Goal: Complete application form

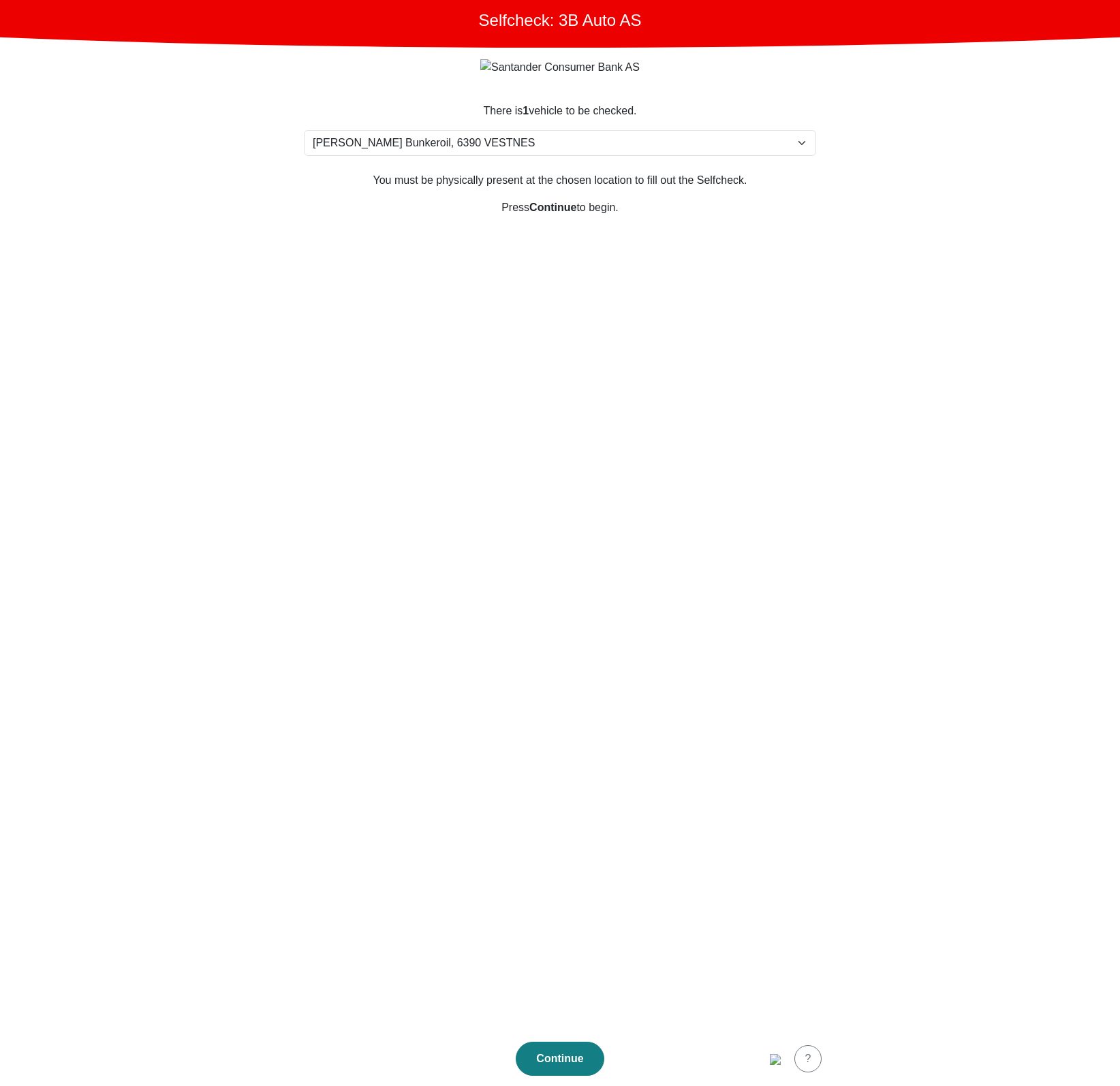
select select "152"
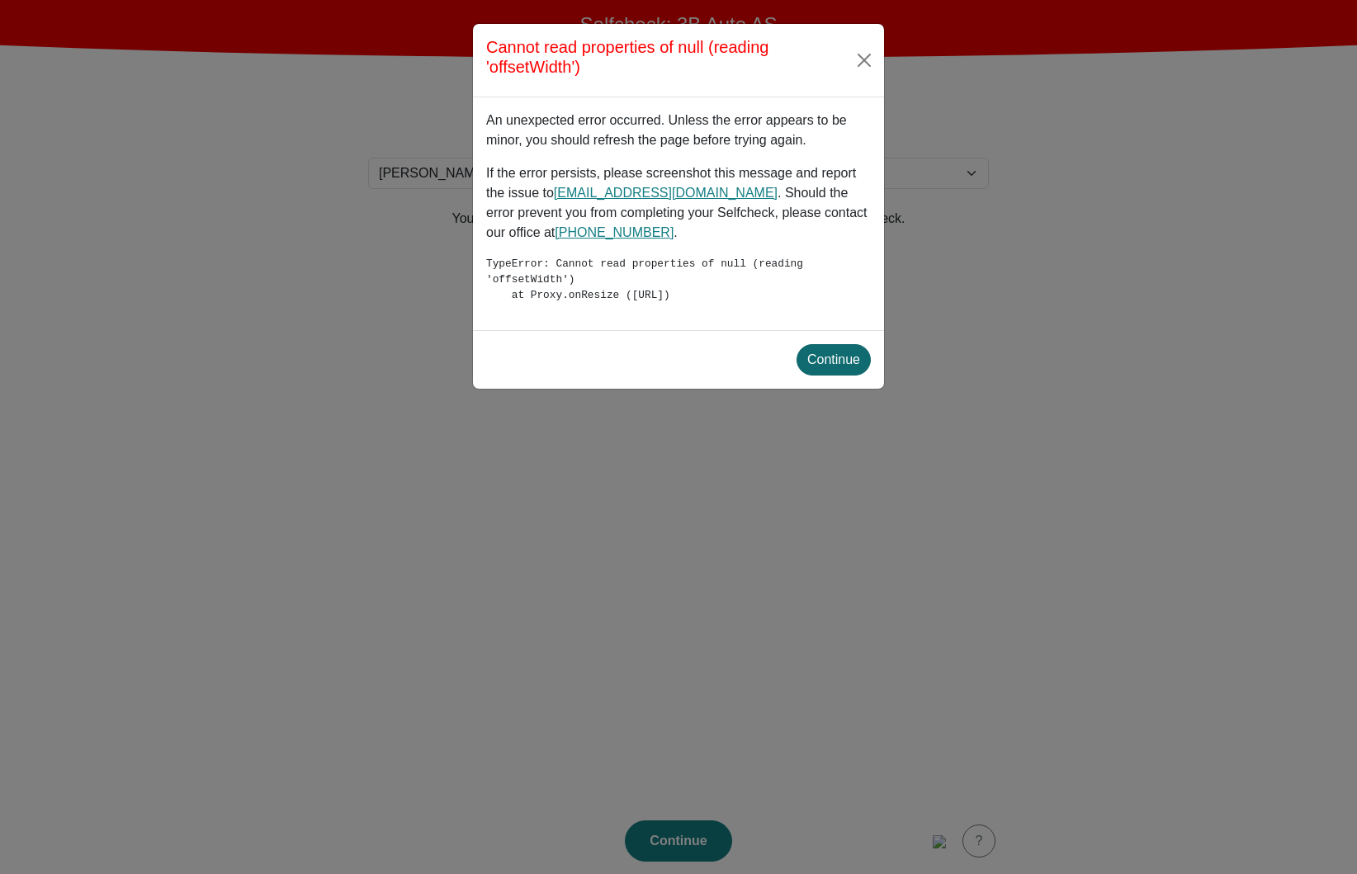
click at [828, 349] on button "Continue" at bounding box center [833, 359] width 74 height 31
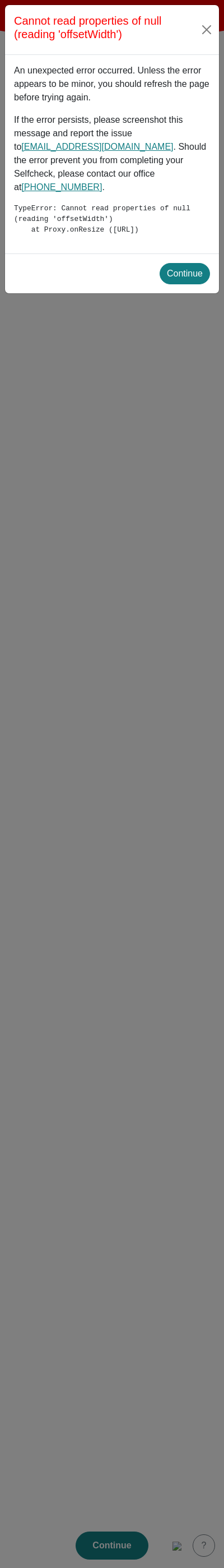
click at [176, 270] on div "Continue" at bounding box center [185, 274] width 36 height 14
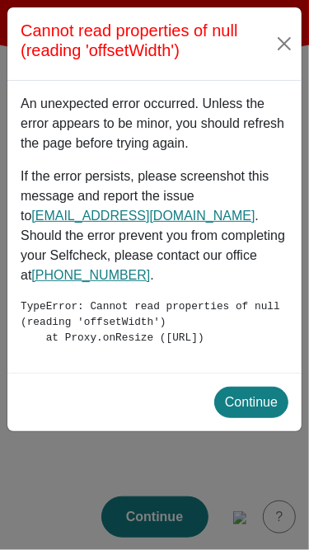
click at [261, 400] on div "Continue" at bounding box center [251, 403] width 53 height 20
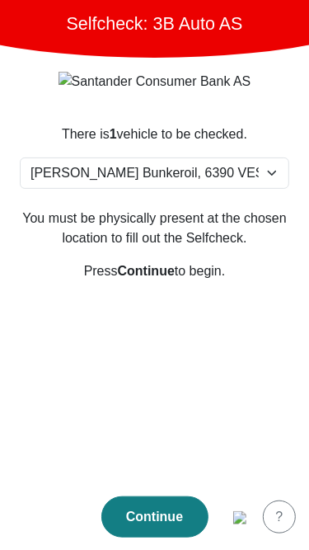
click at [247, 512] on img "button" at bounding box center [240, 518] width 13 height 13
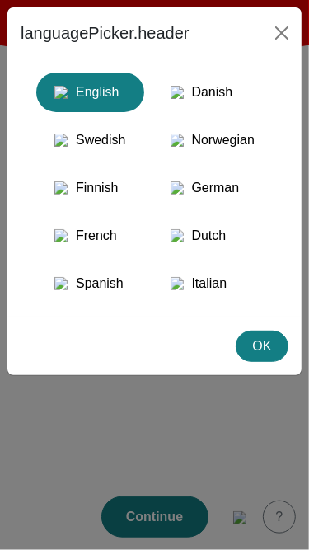
click at [261, 356] on div "OK" at bounding box center [262, 347] width 31 height 20
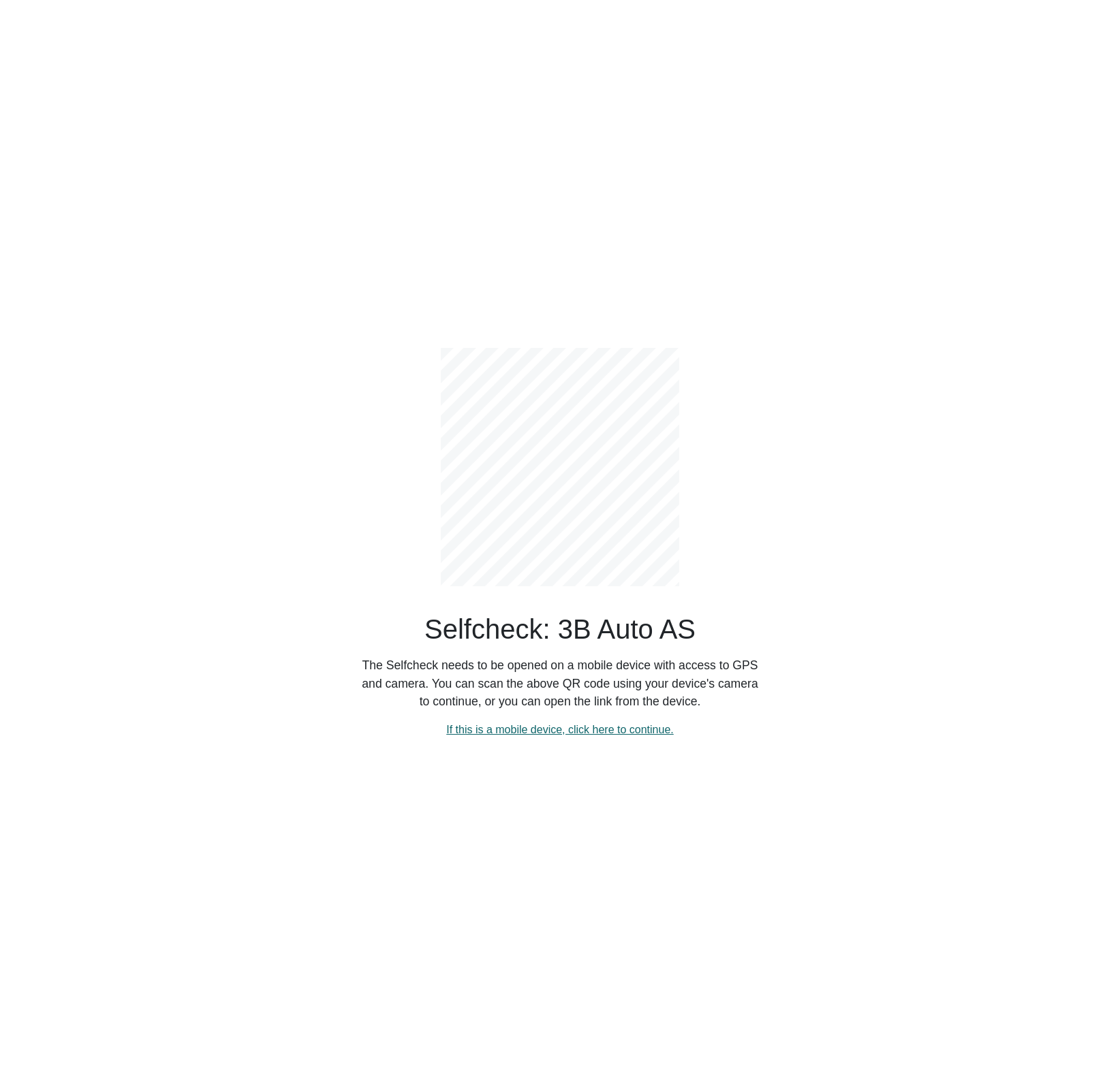
click at [564, 733] on link "If this is a mobile device, click here to continue." at bounding box center [560, 730] width 228 height 12
select select "152"
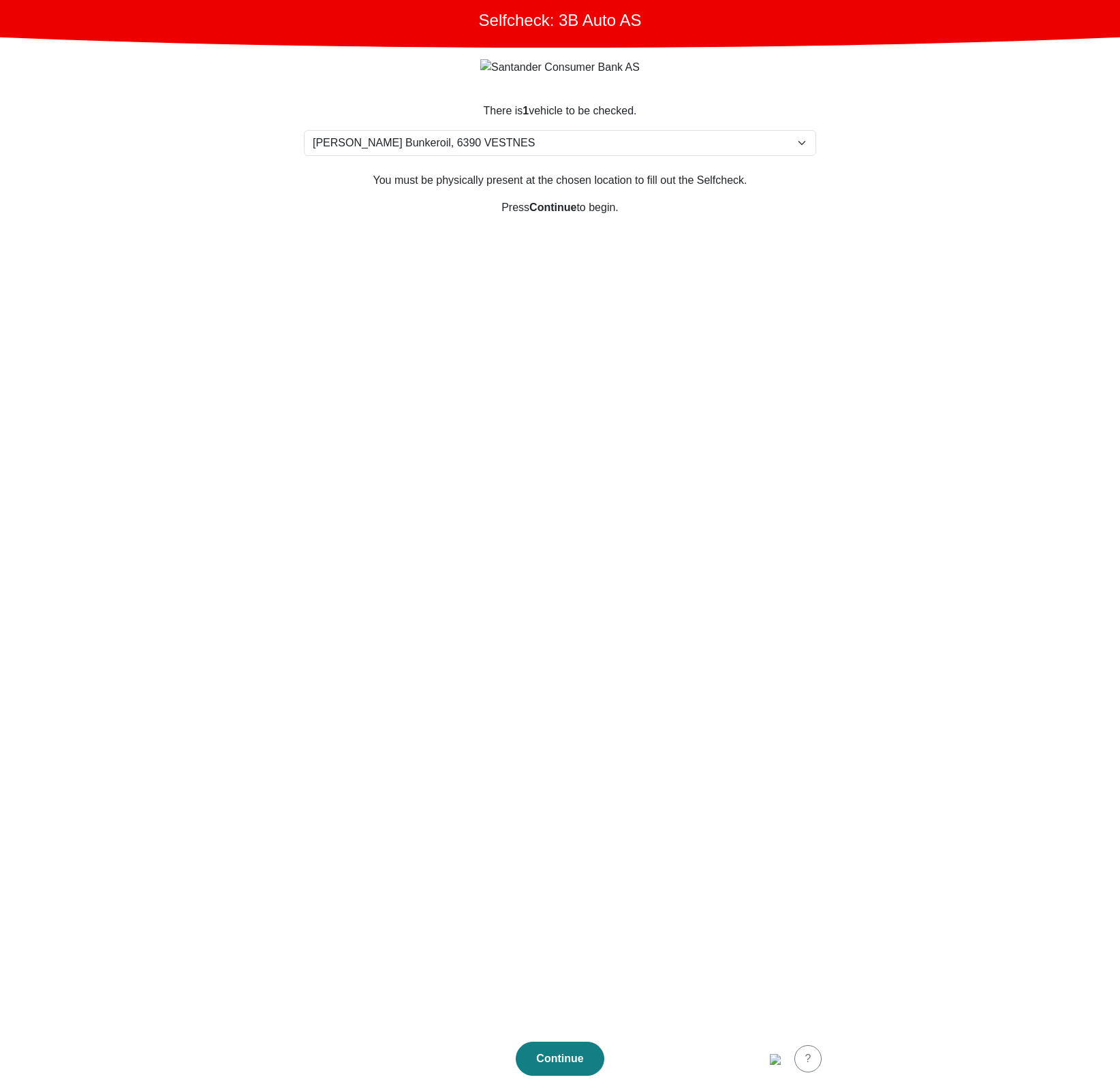
click at [719, 488] on section "There is 1 vehicle to be checked. Please select your location Furlandsvegen 24(…" at bounding box center [560, 559] width 545 height 945
click at [776, 1069] on button "button" at bounding box center [775, 1059] width 27 height 27
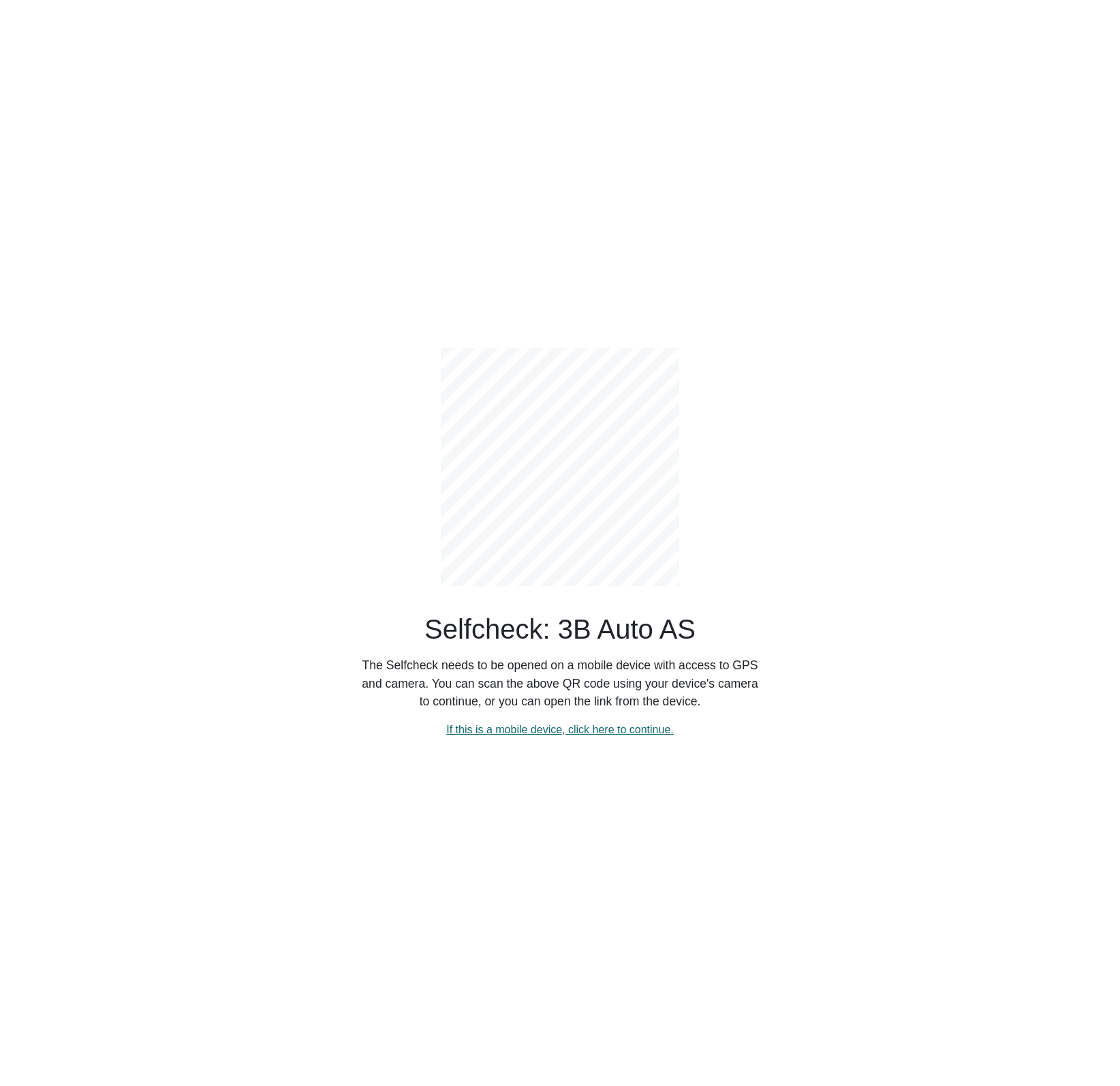
click at [656, 726] on link "If this is a mobile device, click here to continue." at bounding box center [560, 730] width 228 height 12
select select "152"
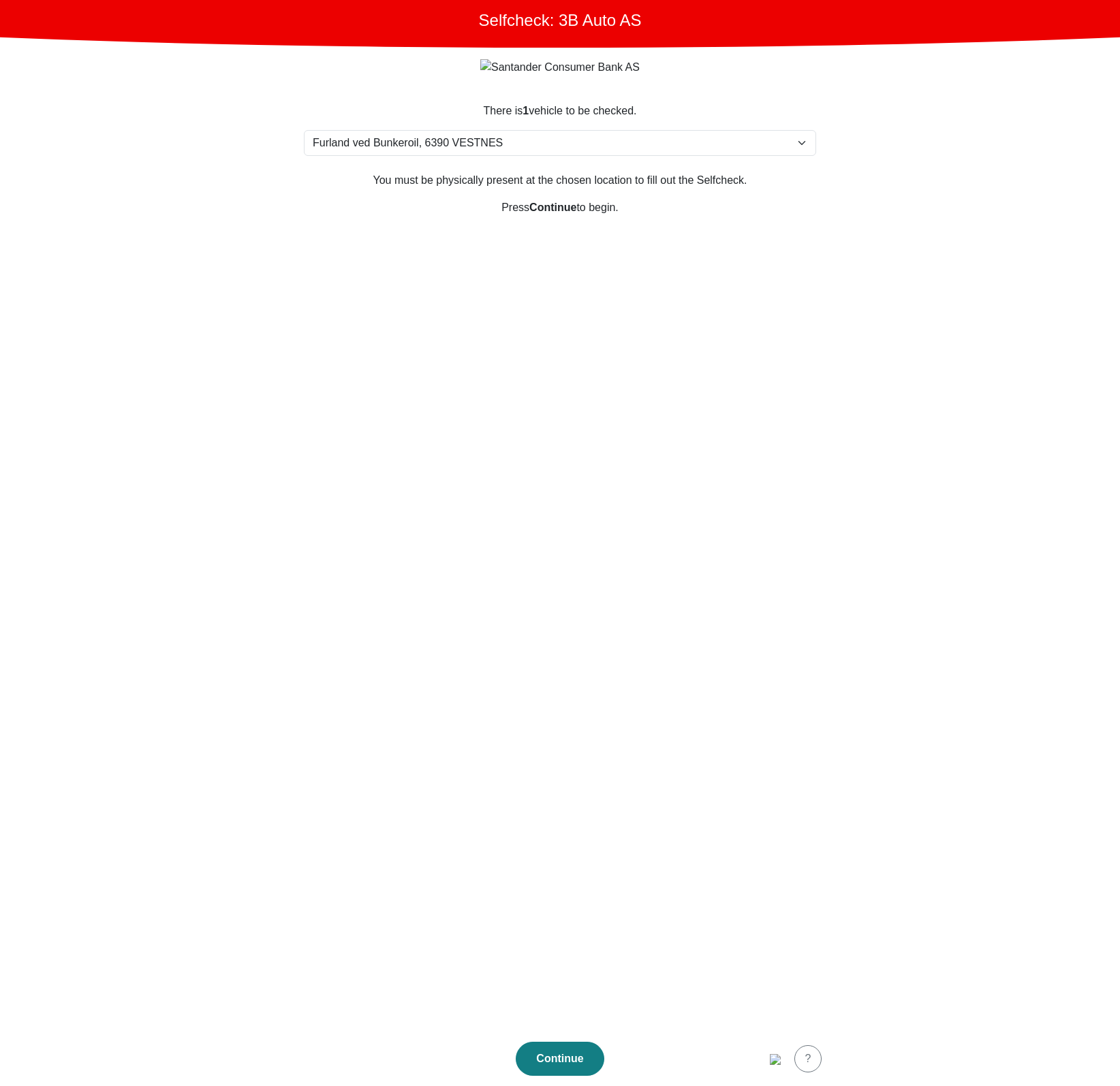
click at [711, 802] on section "There is 1 vehicle to be checked. Please select your location Furlandsvegen 24(…" at bounding box center [560, 559] width 545 height 945
click at [773, 1056] on img "button" at bounding box center [774, 1059] width 11 height 11
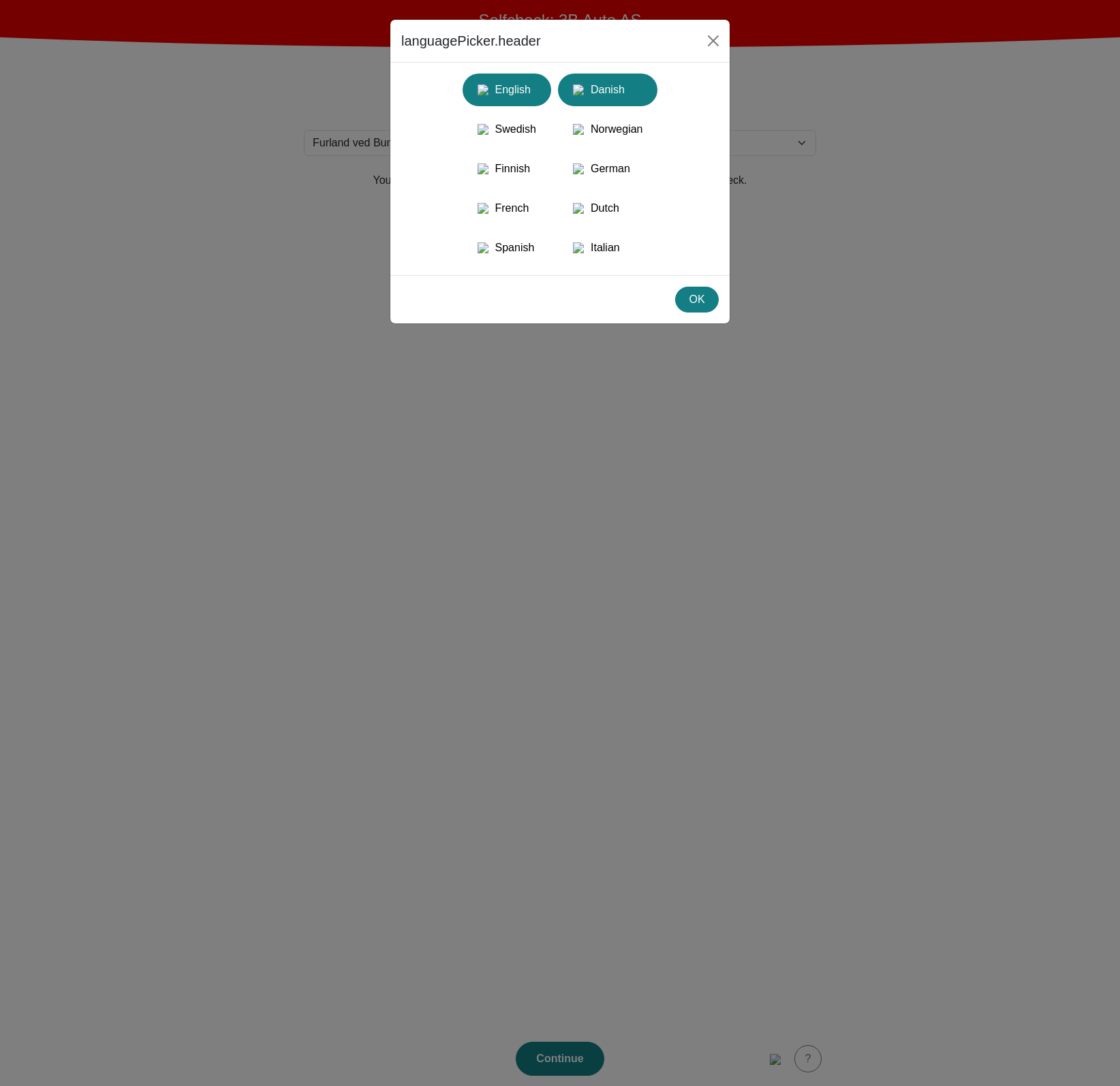
click at [629, 83] on div "Danish" at bounding box center [607, 90] width 83 height 25
click at [540, 135] on div "Swedish" at bounding box center [506, 130] width 72 height 25
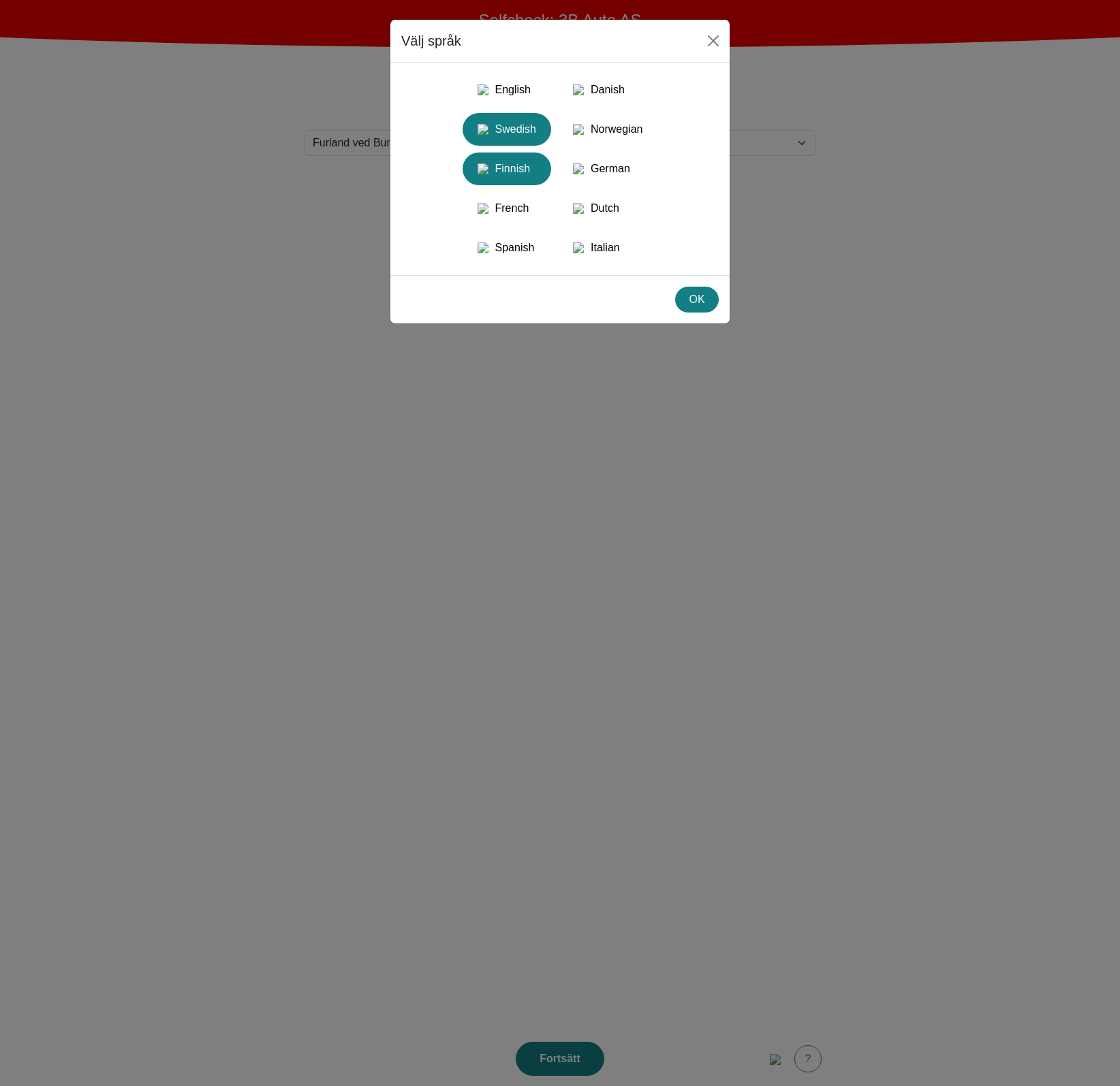
click at [517, 181] on div "Finnish" at bounding box center [506, 169] width 72 height 25
click at [588, 142] on div "Norwegian" at bounding box center [607, 130] width 83 height 25
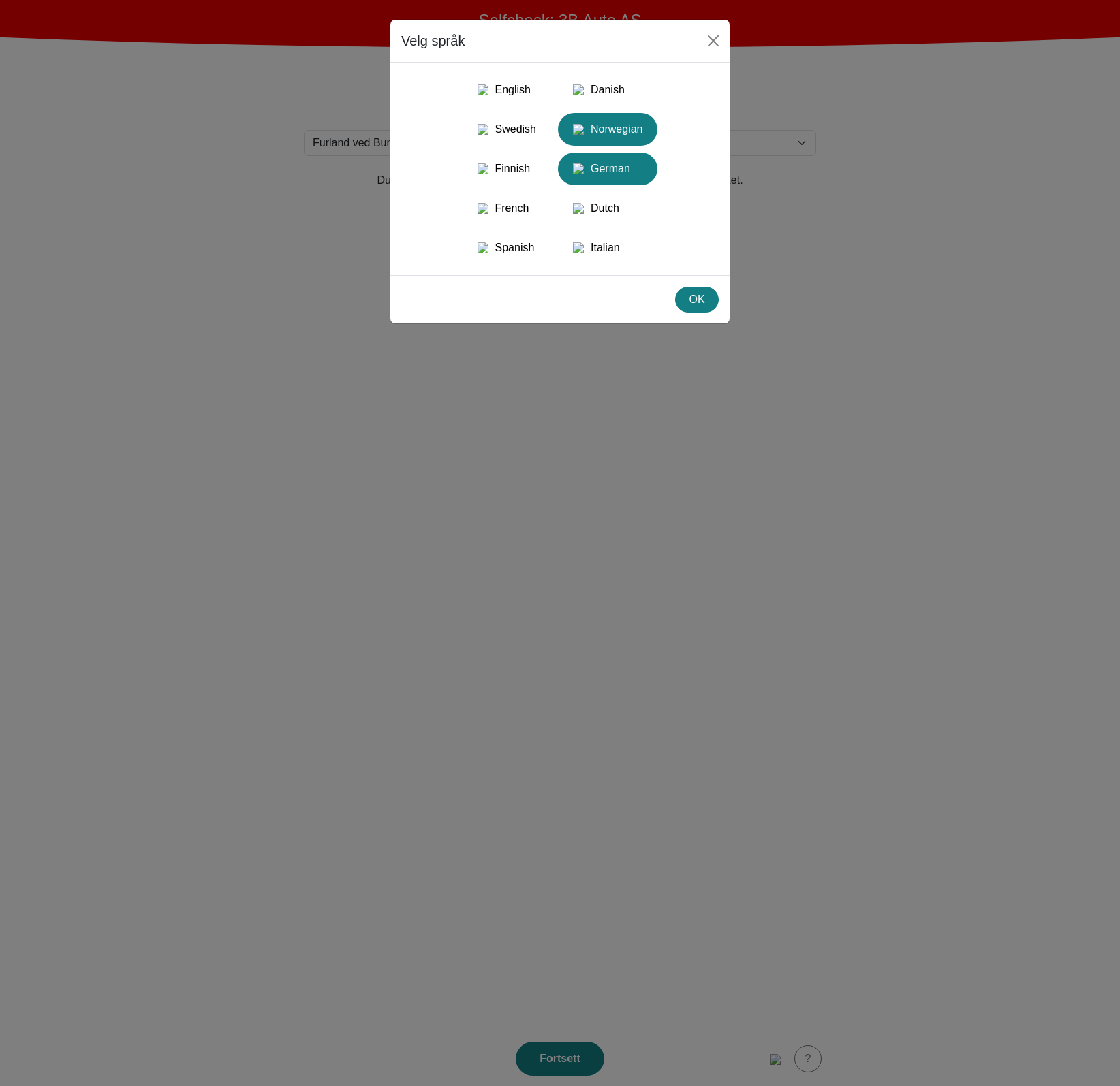
click at [601, 181] on div "German" at bounding box center [607, 169] width 83 height 25
drag, startPoint x: 545, startPoint y: 216, endPoint x: 539, endPoint y: 227, distance: 12.5
click at [558, 216] on button "French" at bounding box center [607, 209] width 99 height 33
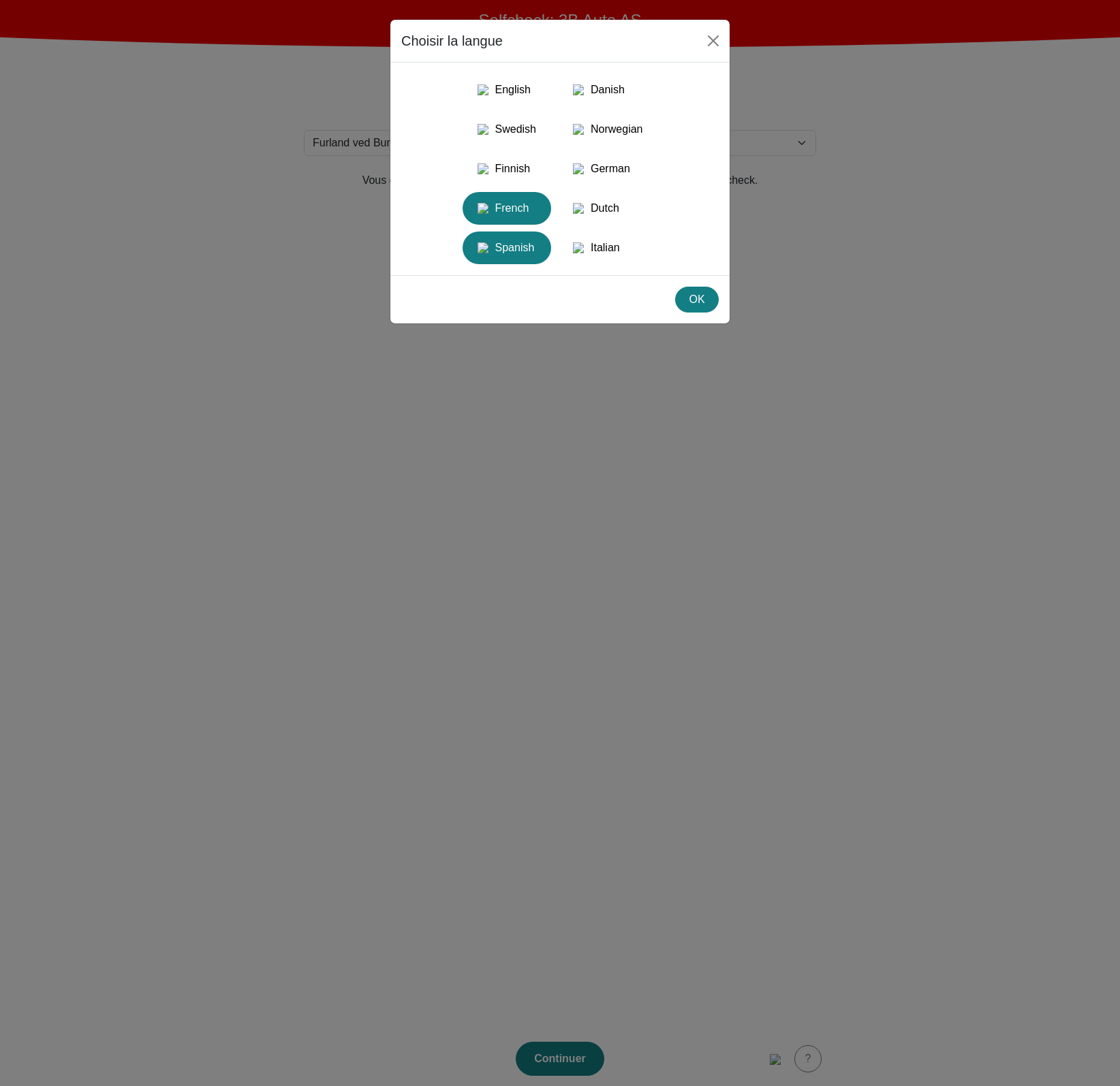
click at [513, 260] on div "Spanish" at bounding box center [506, 248] width 72 height 25
click at [595, 260] on div "Italian" at bounding box center [607, 248] width 83 height 25
click at [488, 78] on div "English" at bounding box center [506, 90] width 72 height 25
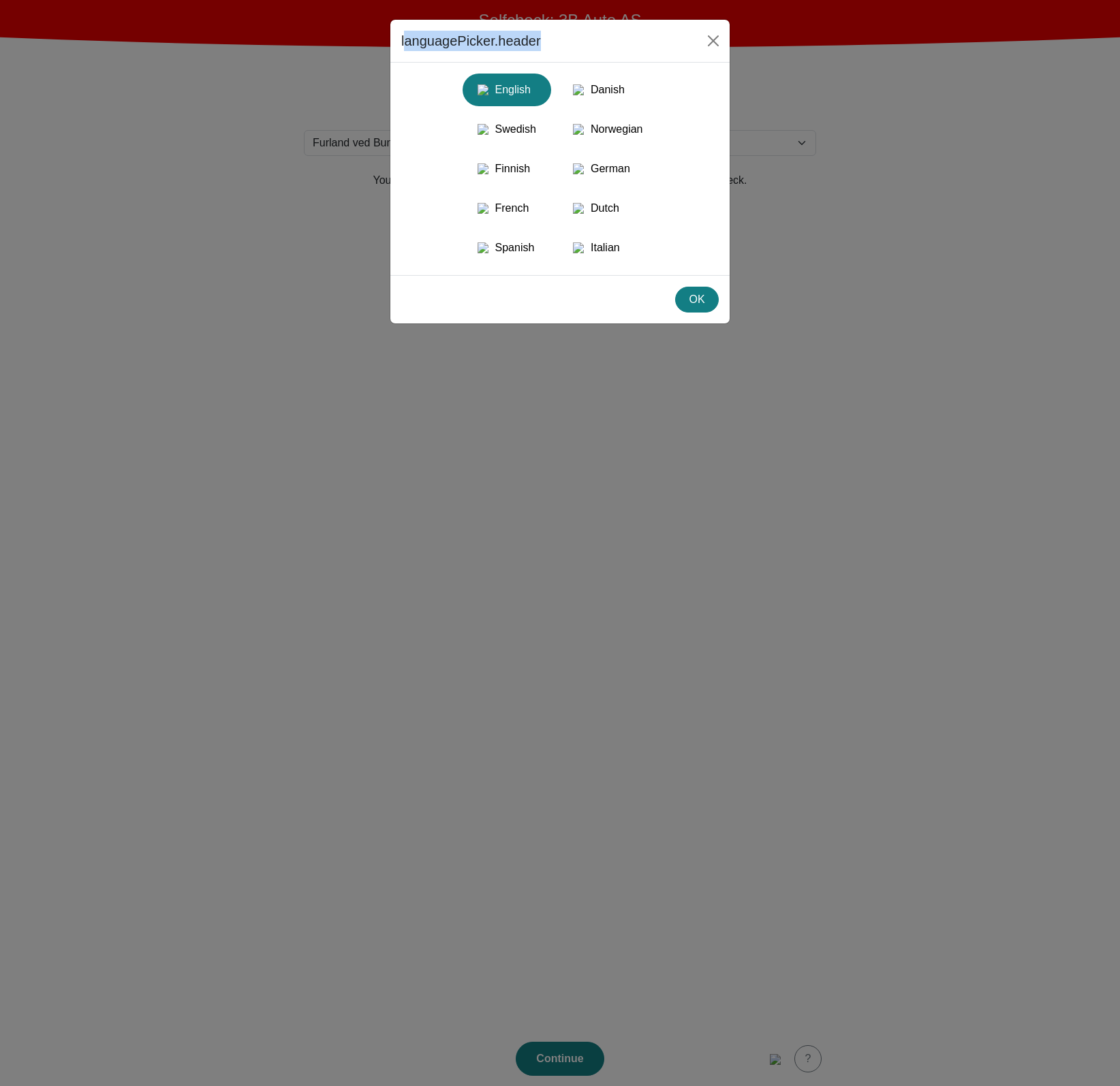
drag, startPoint x: 535, startPoint y: 41, endPoint x: 405, endPoint y: 44, distance: 130.0
click at [405, 44] on div "languagePicker.header" at bounding box center [560, 41] width 339 height 43
copy h5 "languagePicker.header"
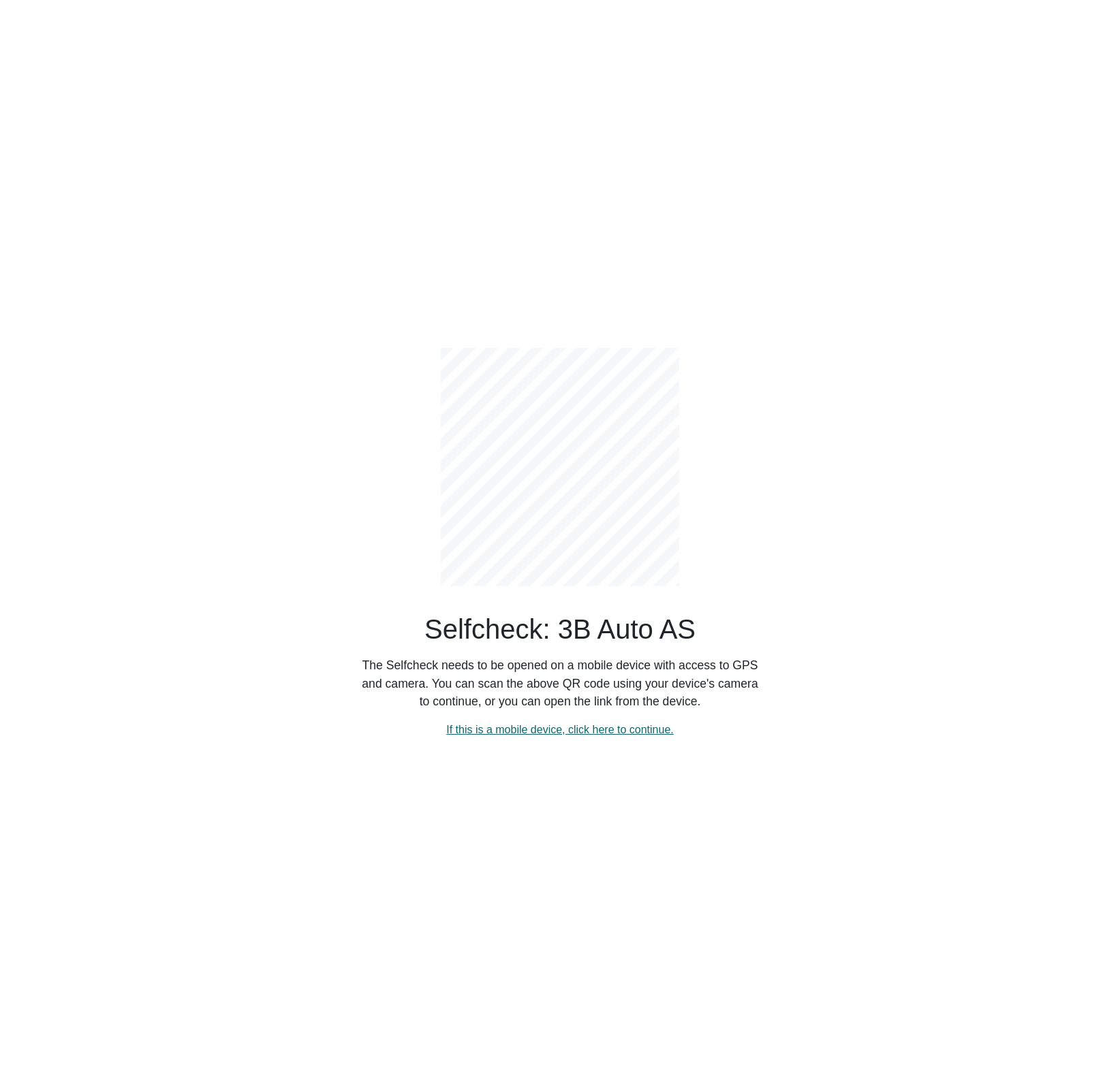
click at [555, 730] on link "If this is a mobile device, click here to continue." at bounding box center [560, 730] width 228 height 12
select select "152"
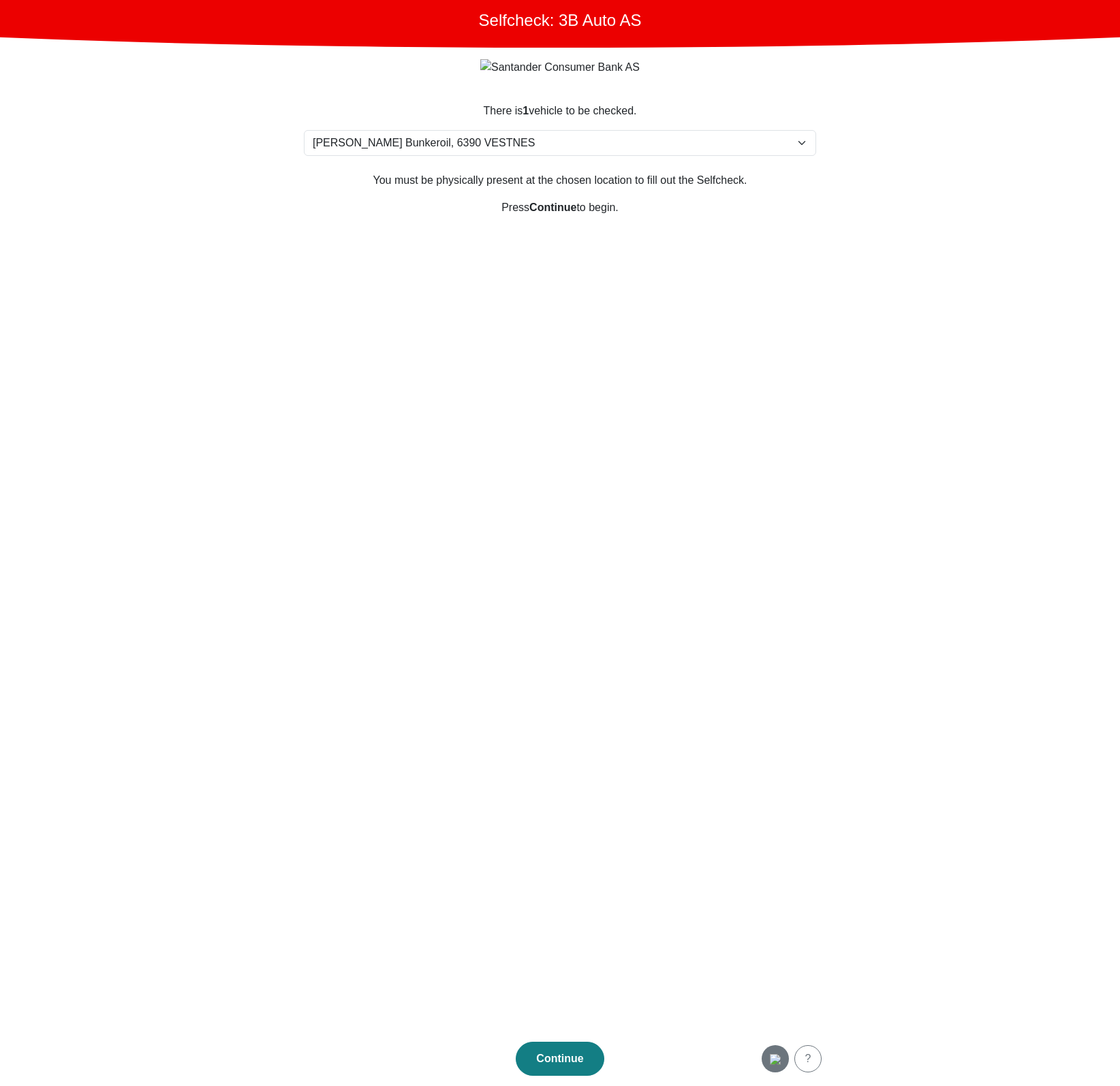
click at [773, 1057] on img "button" at bounding box center [774, 1059] width 11 height 11
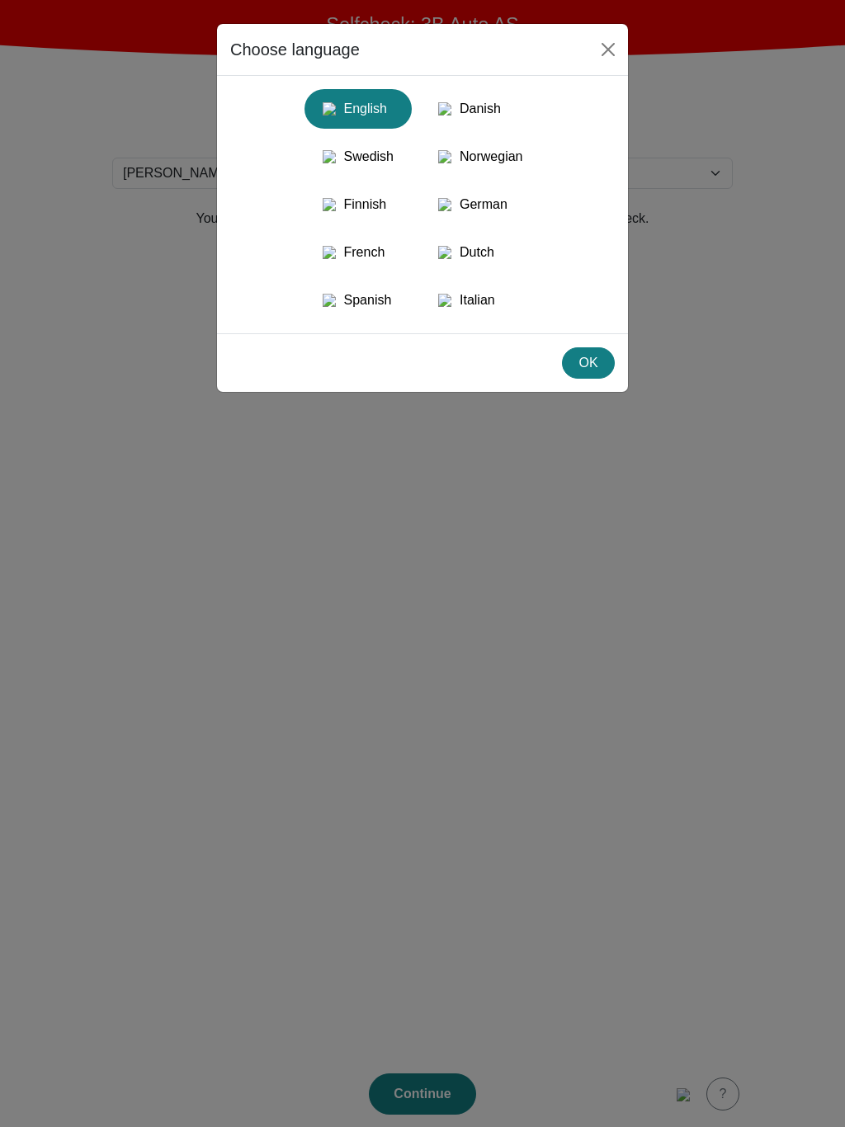
click at [480, 315] on div "Italian" at bounding box center [480, 300] width 101 height 30
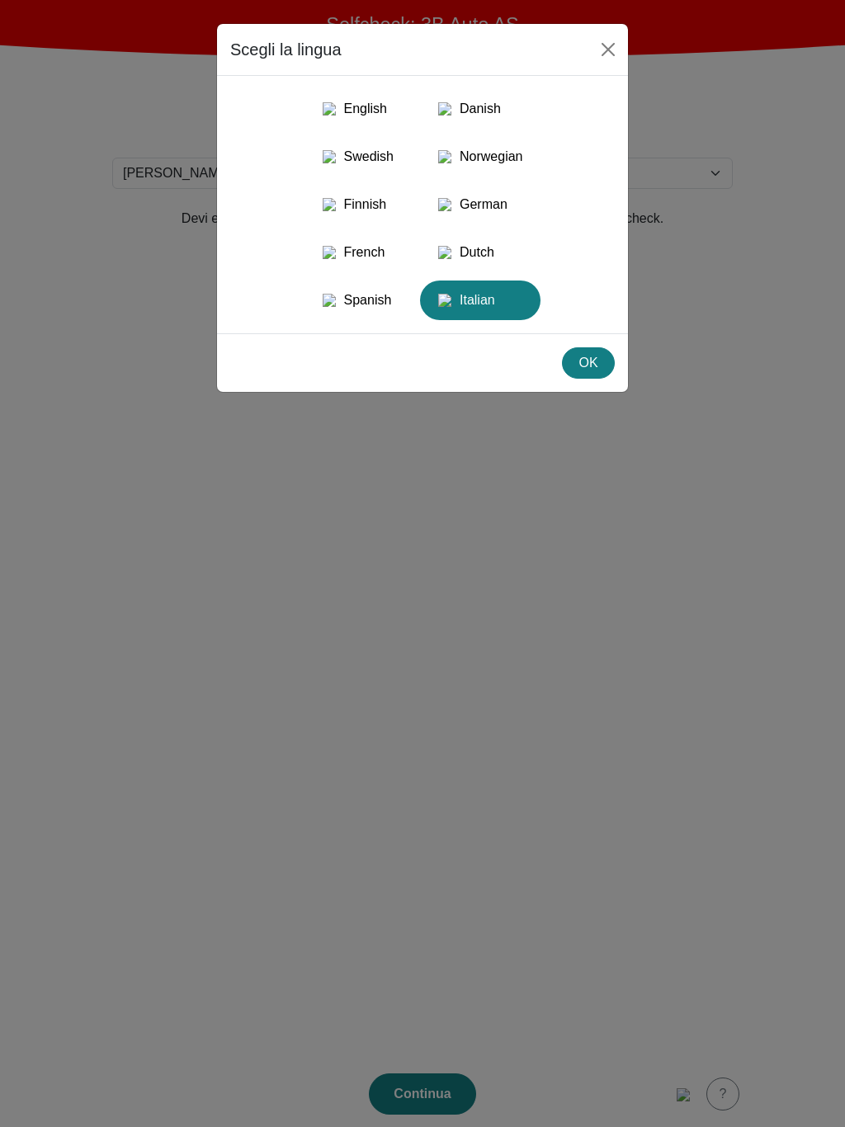
click at [412, 238] on button "German" at bounding box center [357, 253] width 107 height 40
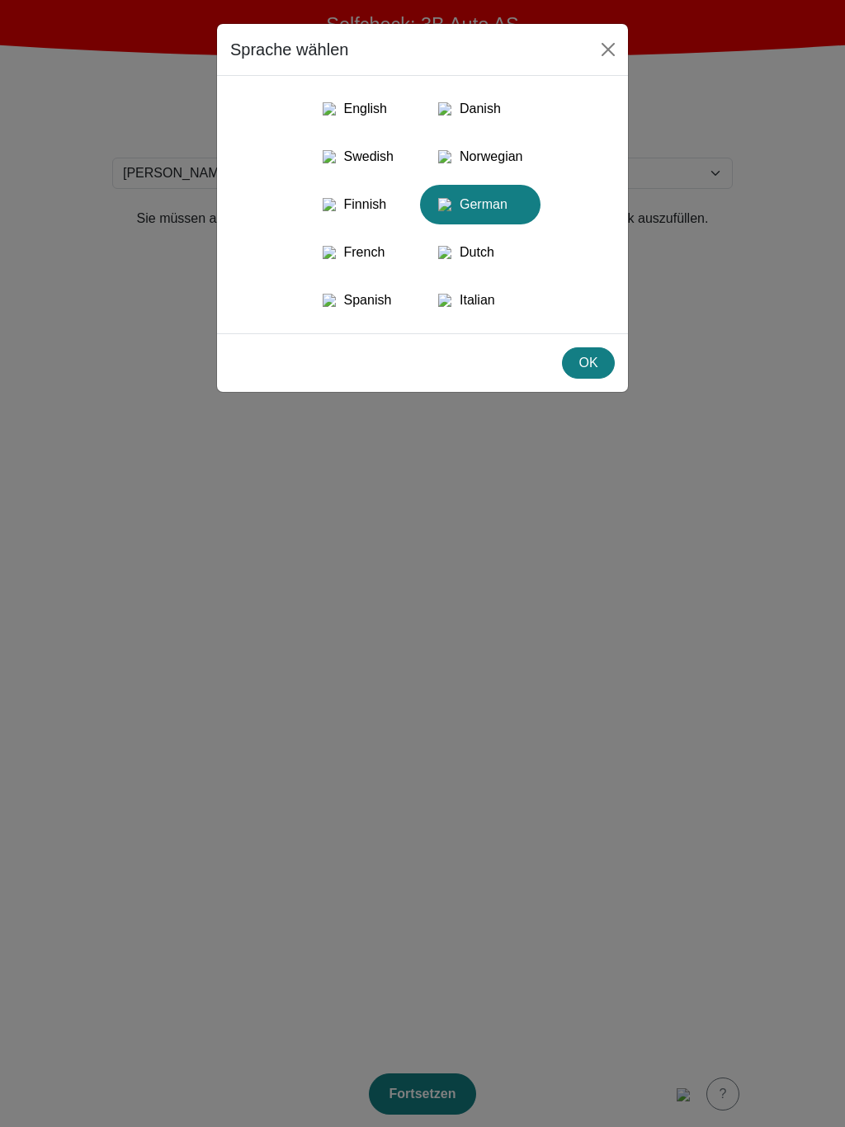
click at [420, 254] on button "French" at bounding box center [480, 253] width 120 height 40
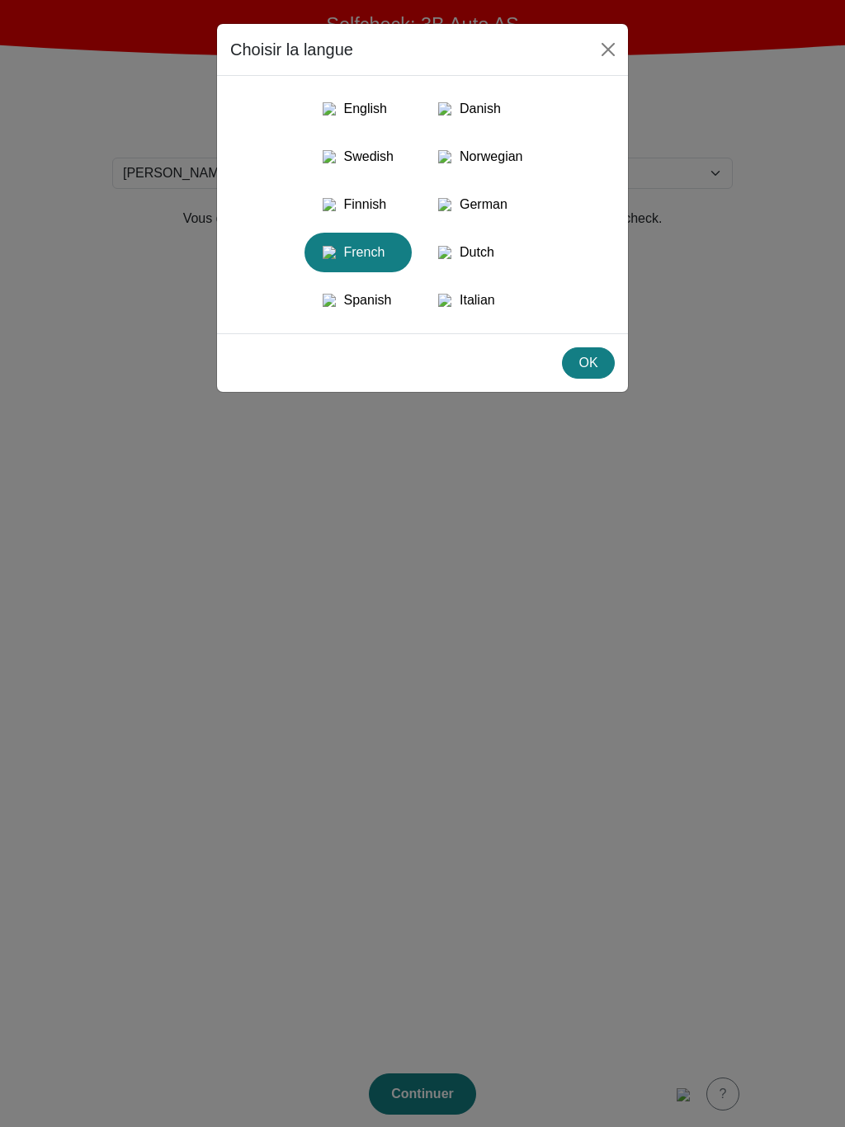
click at [346, 315] on div "Spanish" at bounding box center [357, 300] width 87 height 30
click at [474, 315] on div "Italian" at bounding box center [480, 300] width 101 height 30
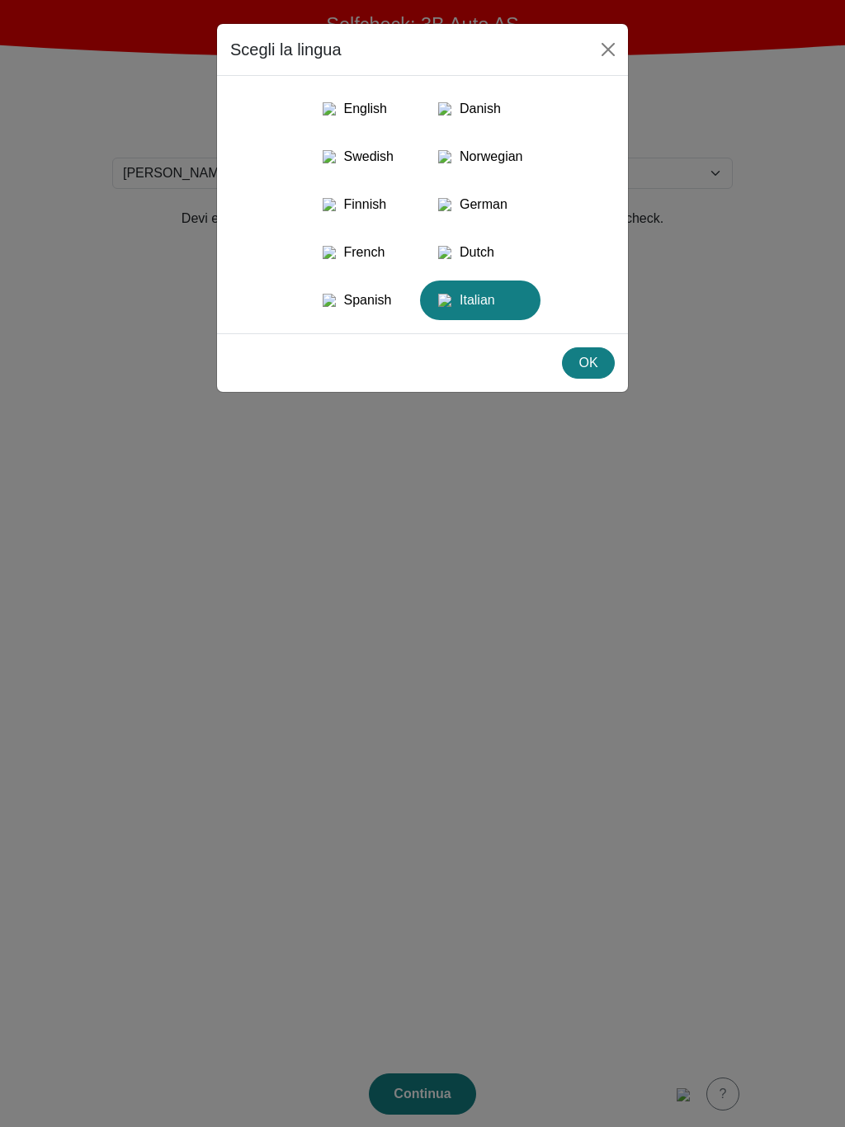
click at [482, 267] on div "Dutch" at bounding box center [480, 253] width 101 height 30
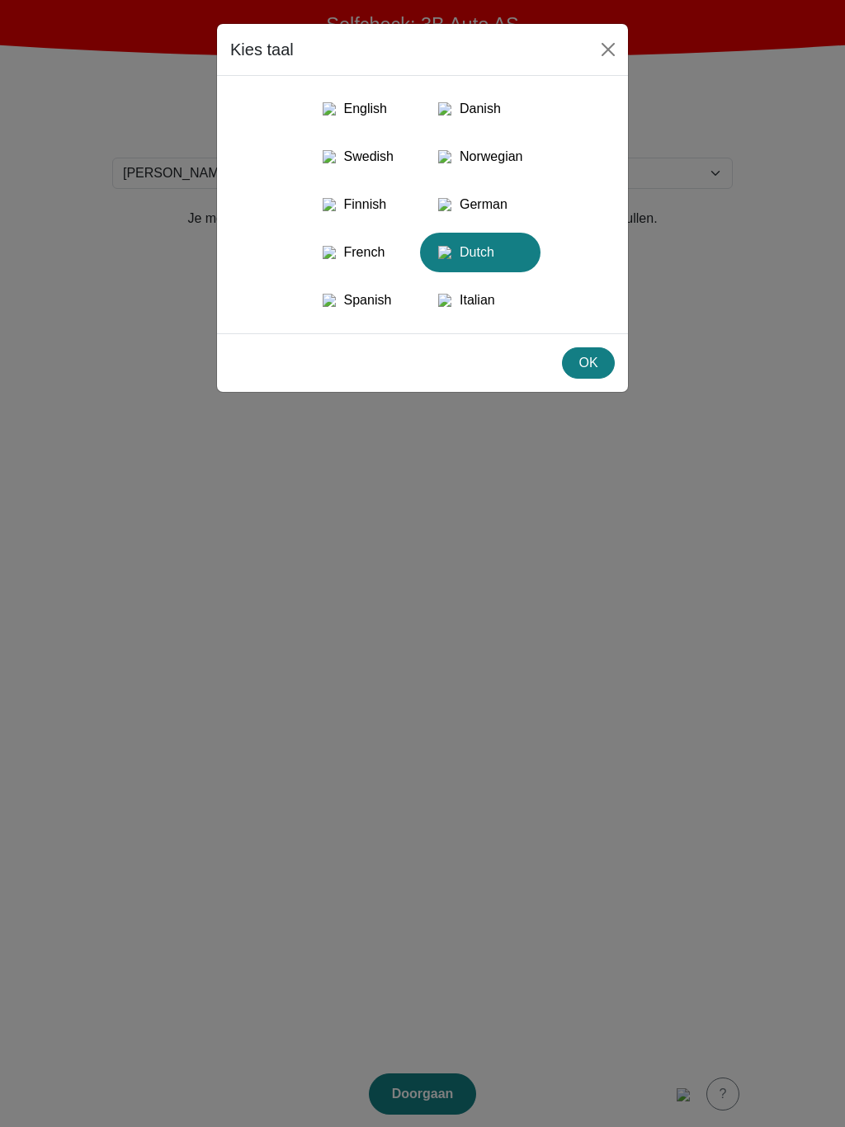
click at [480, 205] on div "German" at bounding box center [480, 205] width 101 height 30
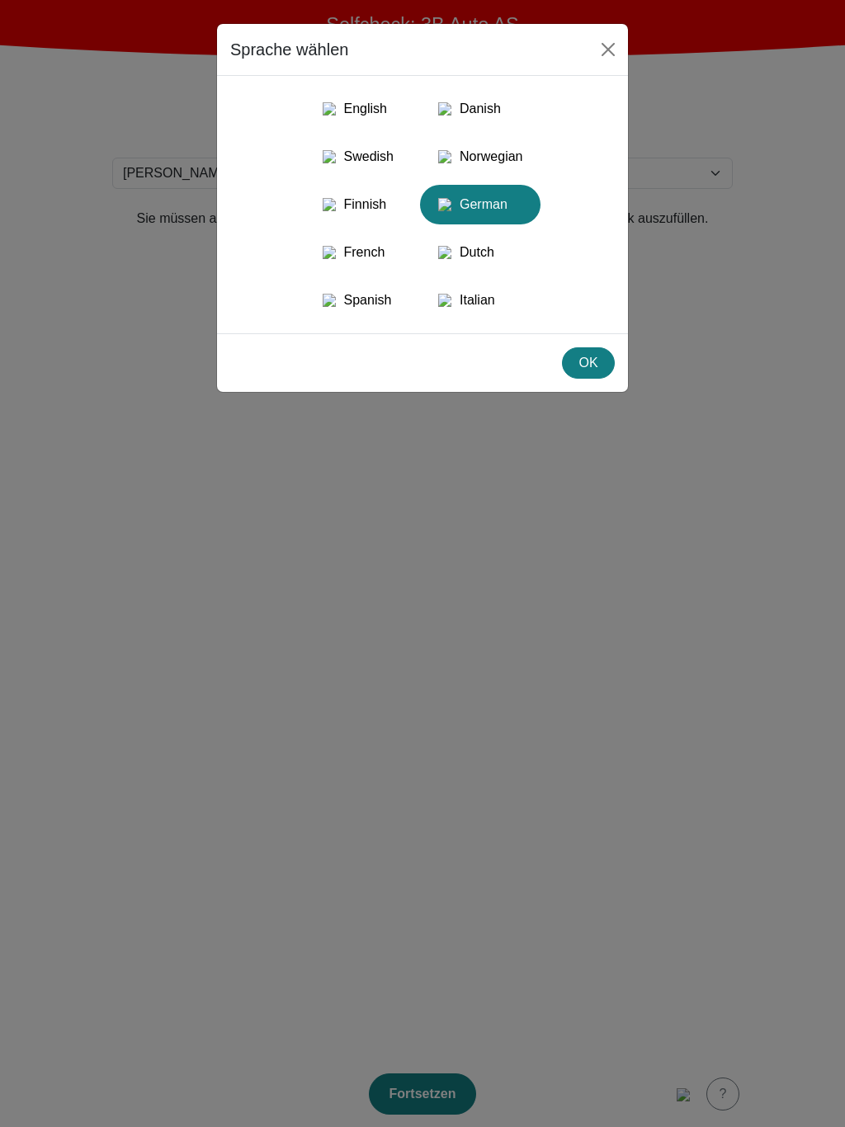
click at [323, 207] on img "button" at bounding box center [329, 204] width 13 height 13
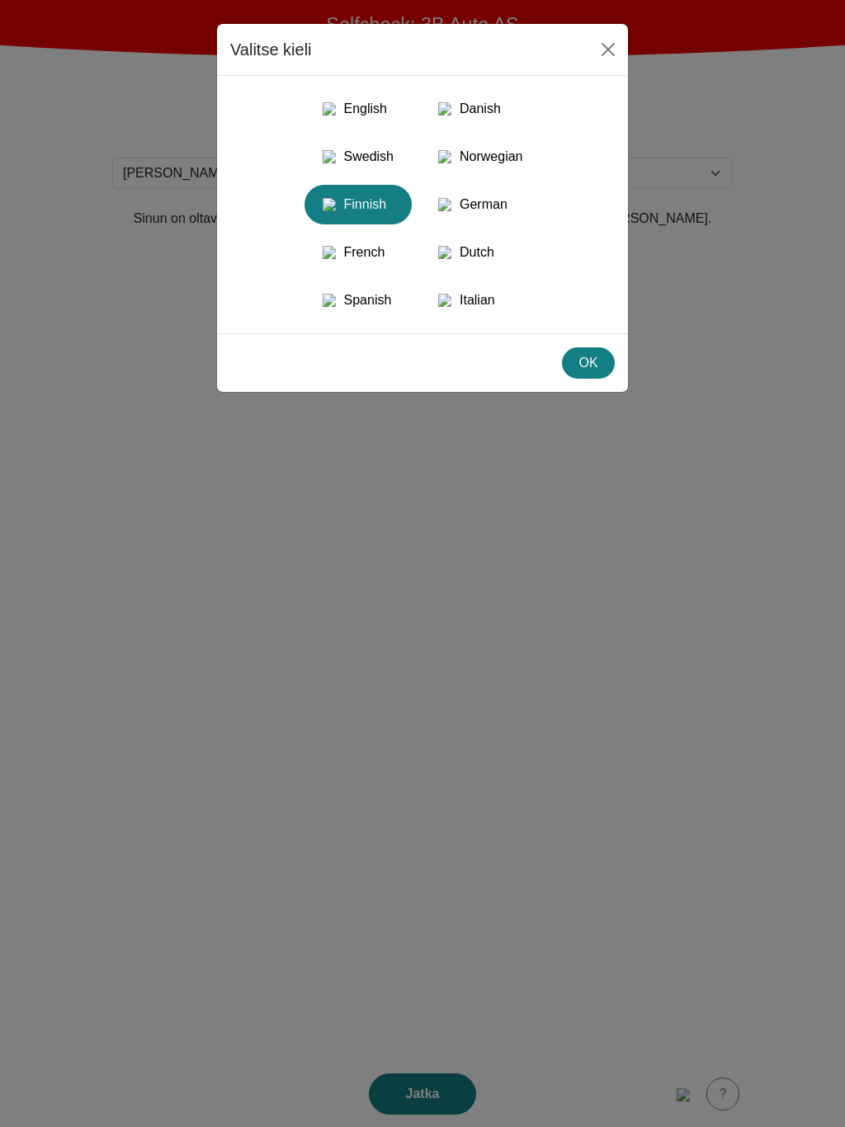
click at [421, 143] on div "English Danish Swedish Norwegian Finnish German French Dutch Spanish Italian" at bounding box center [422, 204] width 385 height 231
click at [460, 124] on div "Danish" at bounding box center [480, 109] width 101 height 30
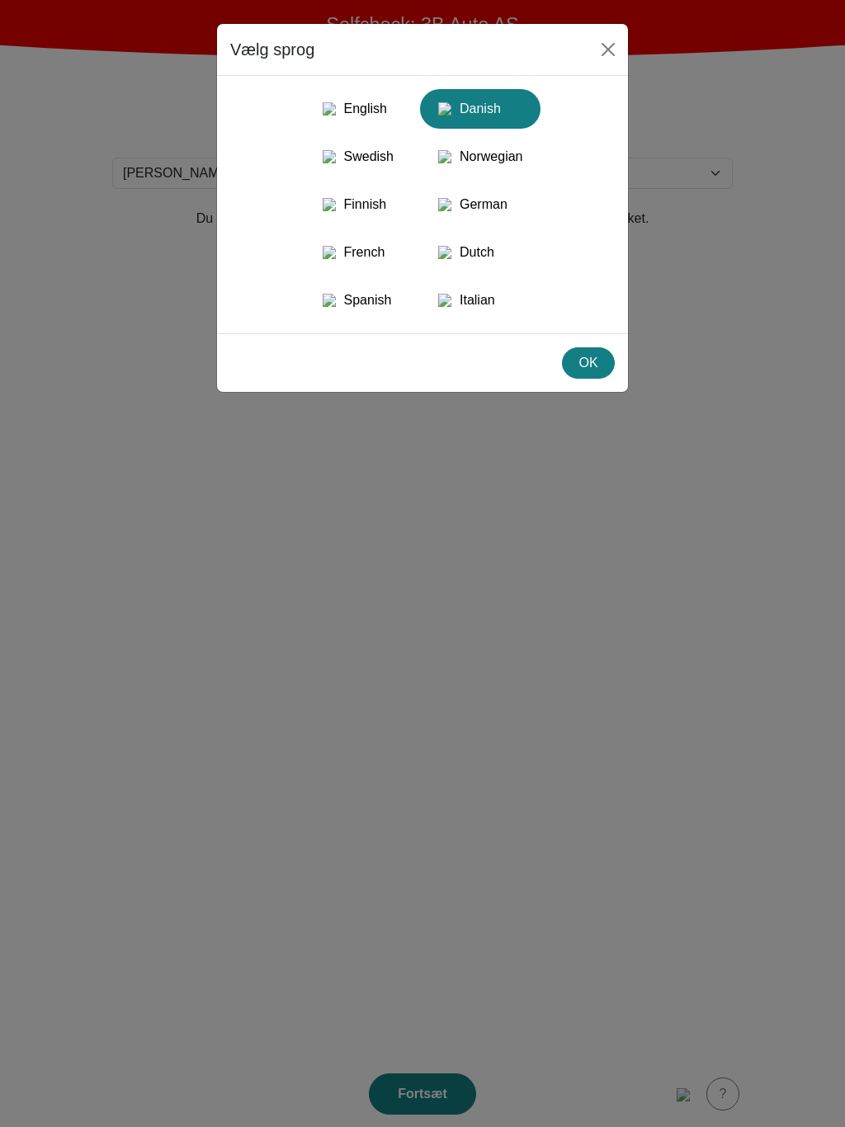
click at [344, 124] on div "English" at bounding box center [357, 109] width 87 height 30
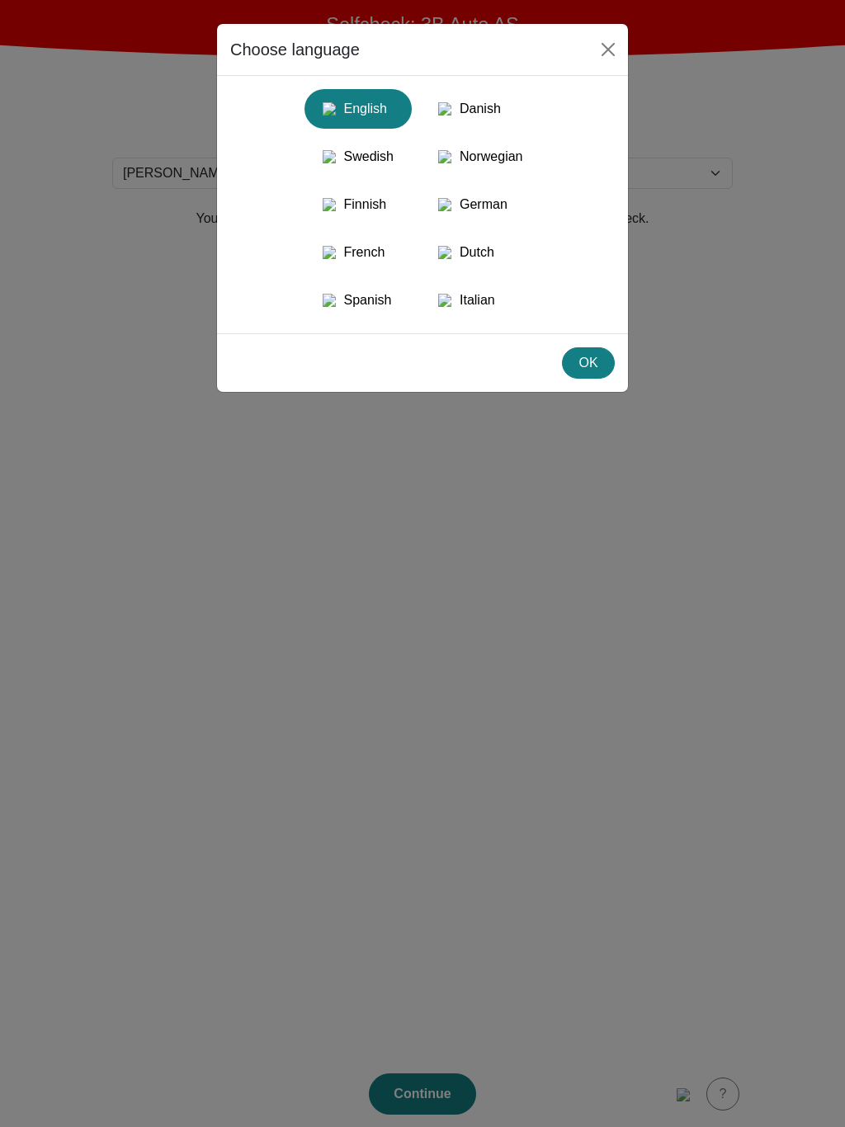
click at [332, 203] on div "Finnish" at bounding box center [357, 205] width 87 height 30
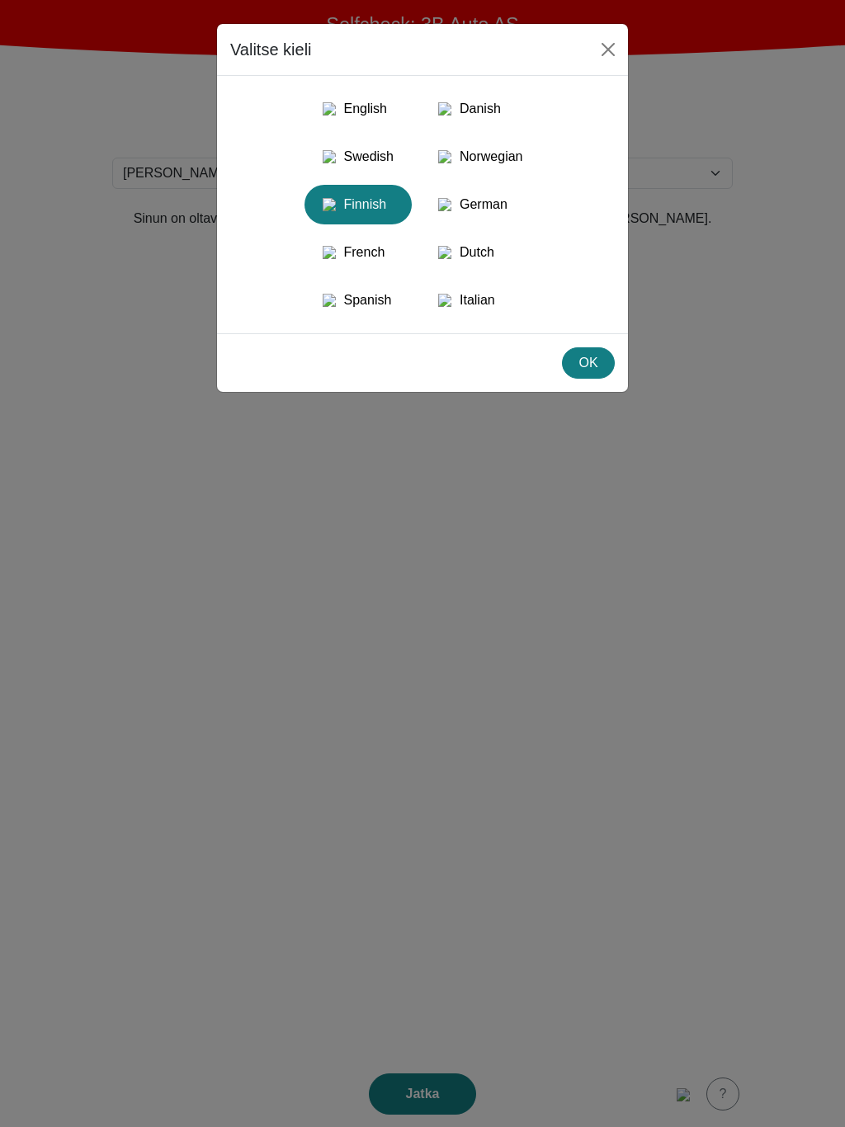
click at [474, 205] on div "German" at bounding box center [480, 205] width 101 height 30
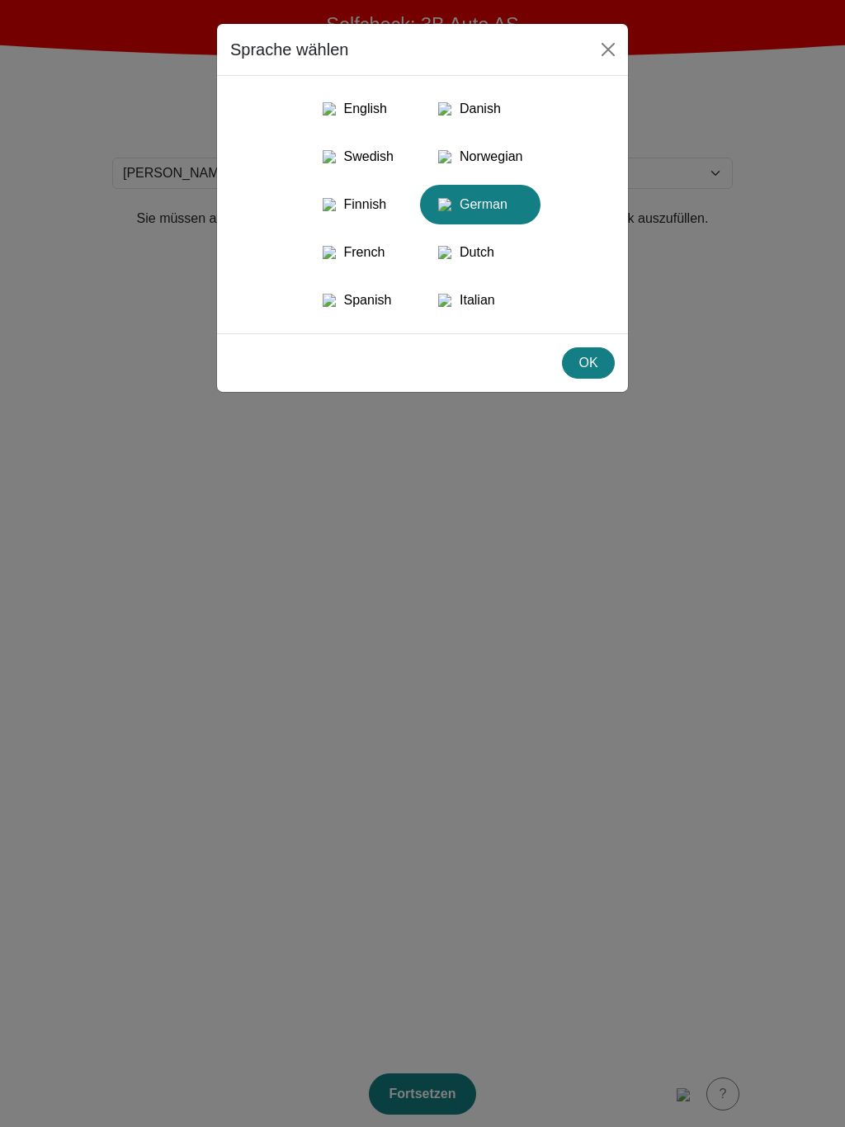
click at [498, 166] on div "Norwegian" at bounding box center [480, 157] width 101 height 30
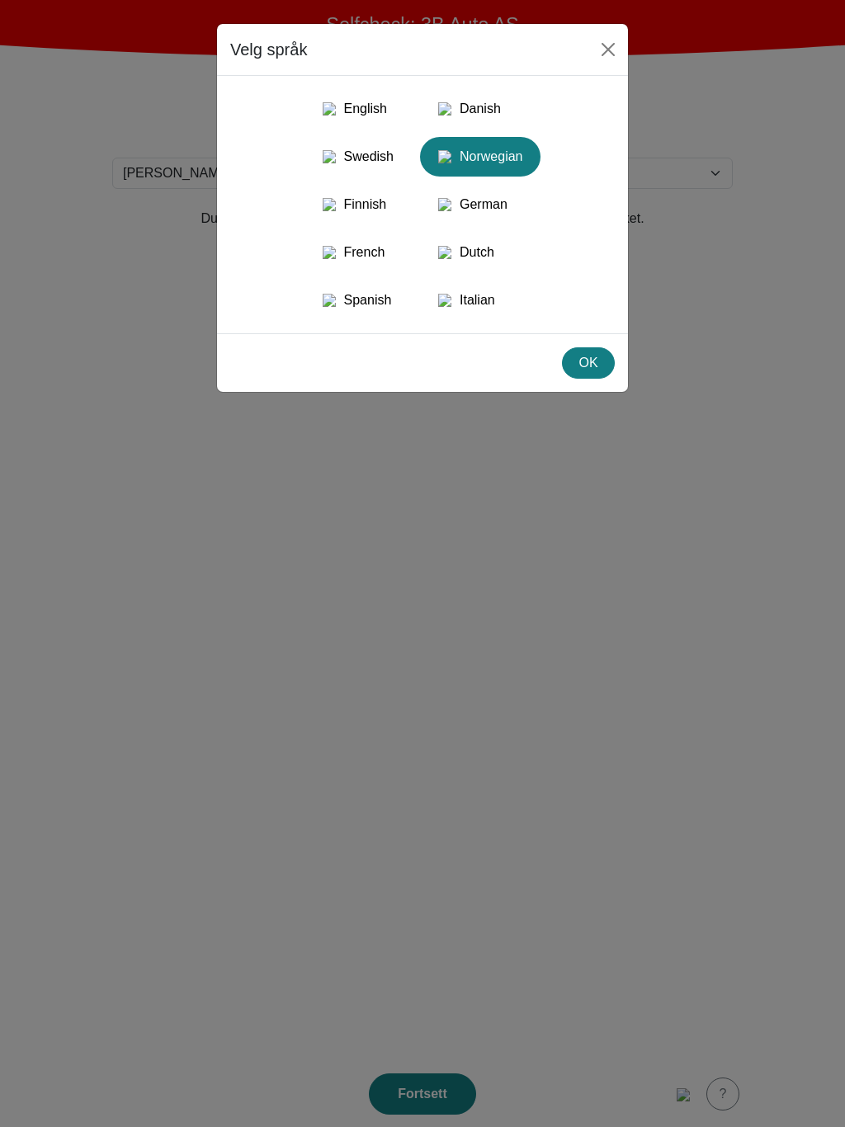
click at [492, 117] on div "Danish" at bounding box center [480, 109] width 101 height 30
click at [377, 315] on div "Spanish" at bounding box center [357, 300] width 87 height 30
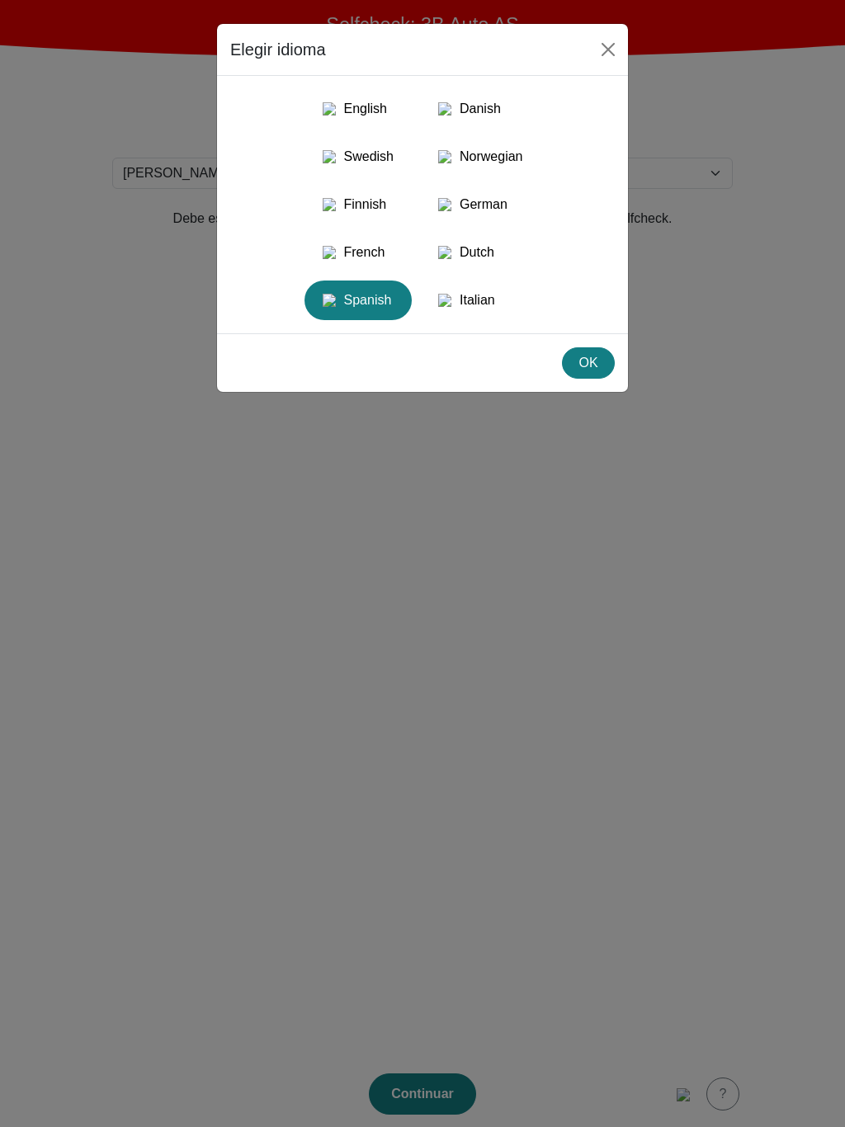
click at [476, 315] on div "Italian" at bounding box center [480, 300] width 101 height 30
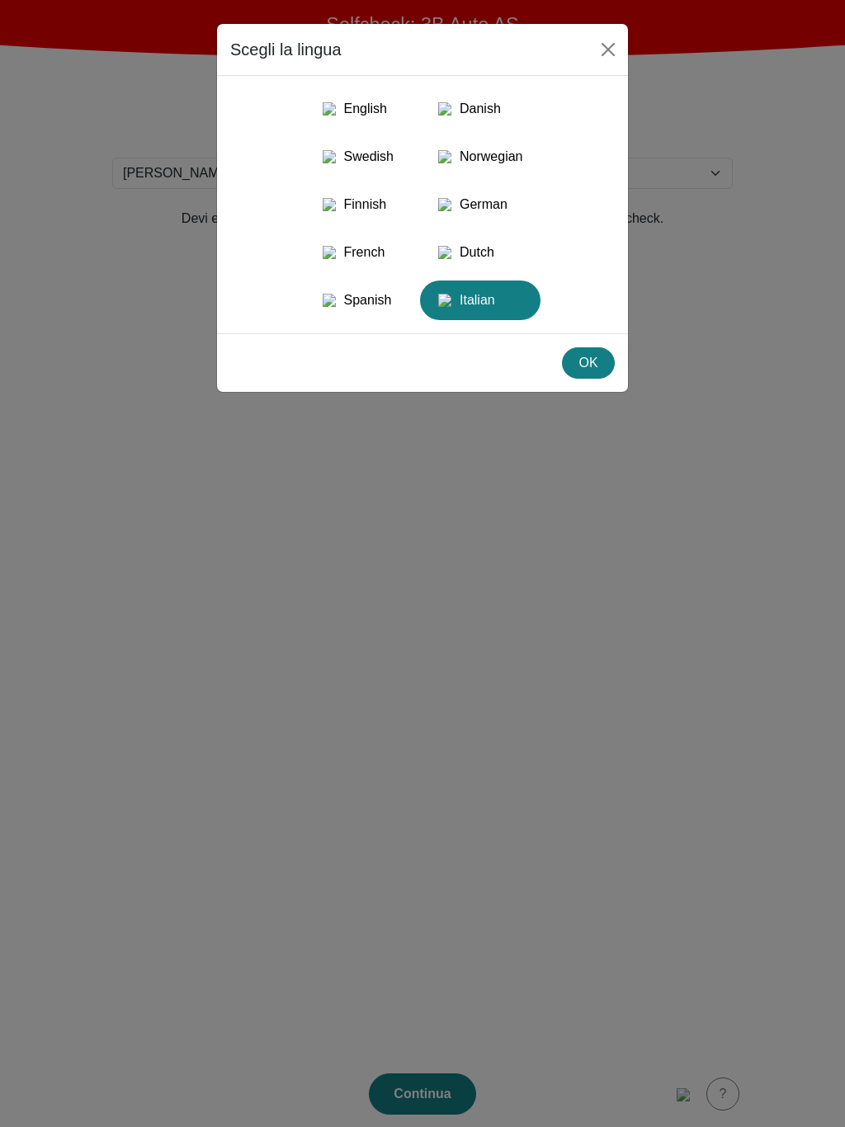
click at [589, 373] on div "OK" at bounding box center [588, 363] width 31 height 20
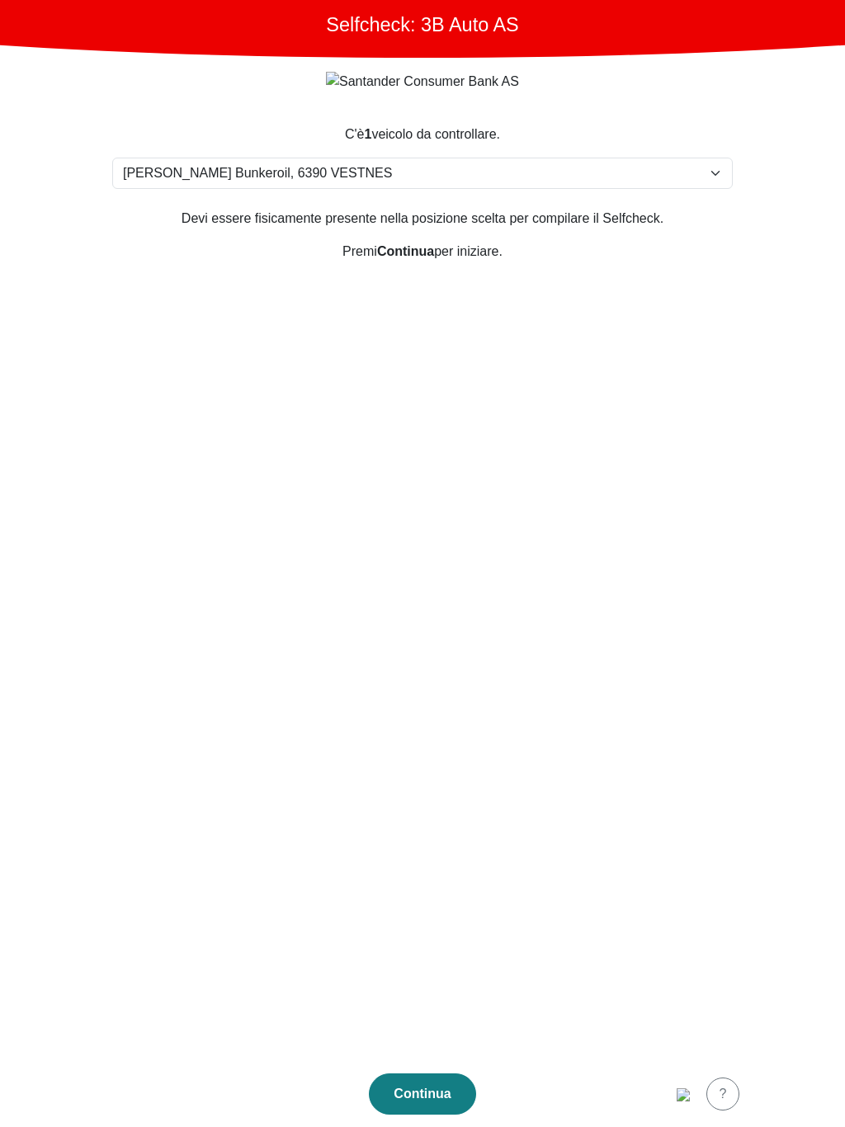
click at [690, 1091] on img "button" at bounding box center [683, 1094] width 13 height 13
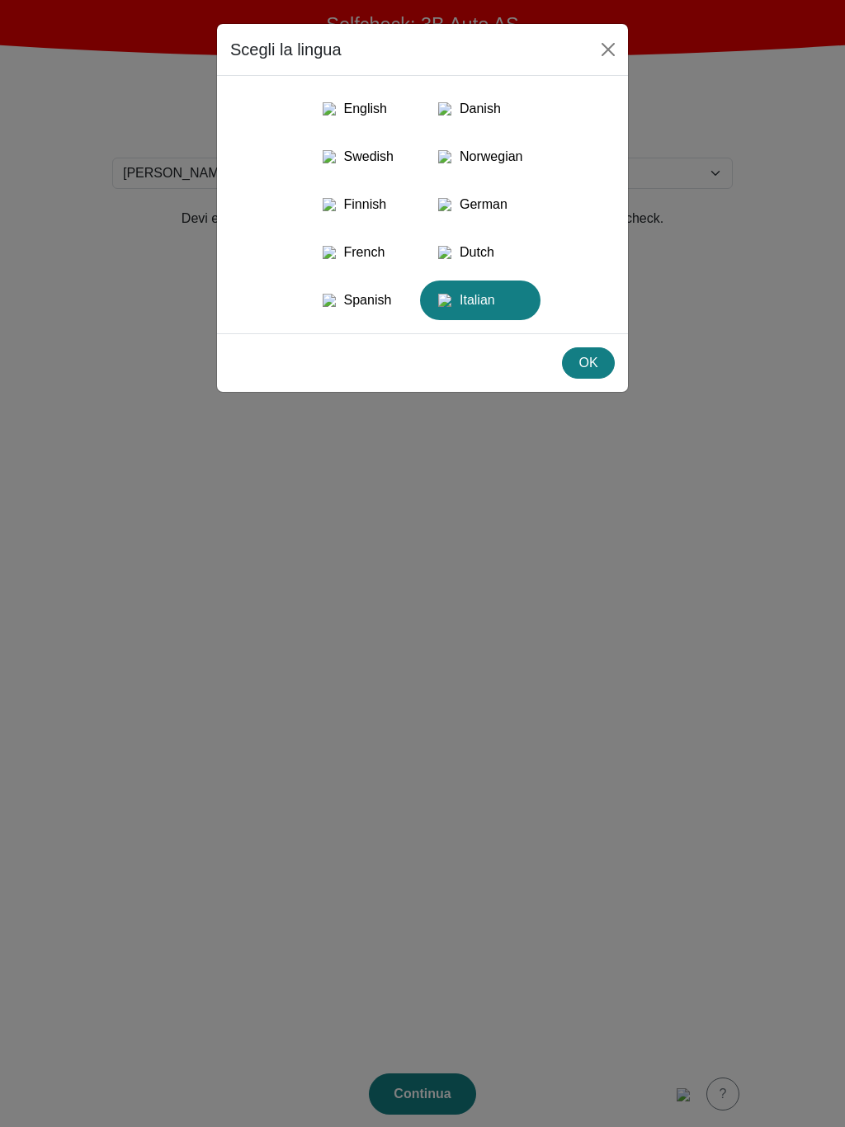
click at [330, 105] on img "button" at bounding box center [329, 108] width 13 height 13
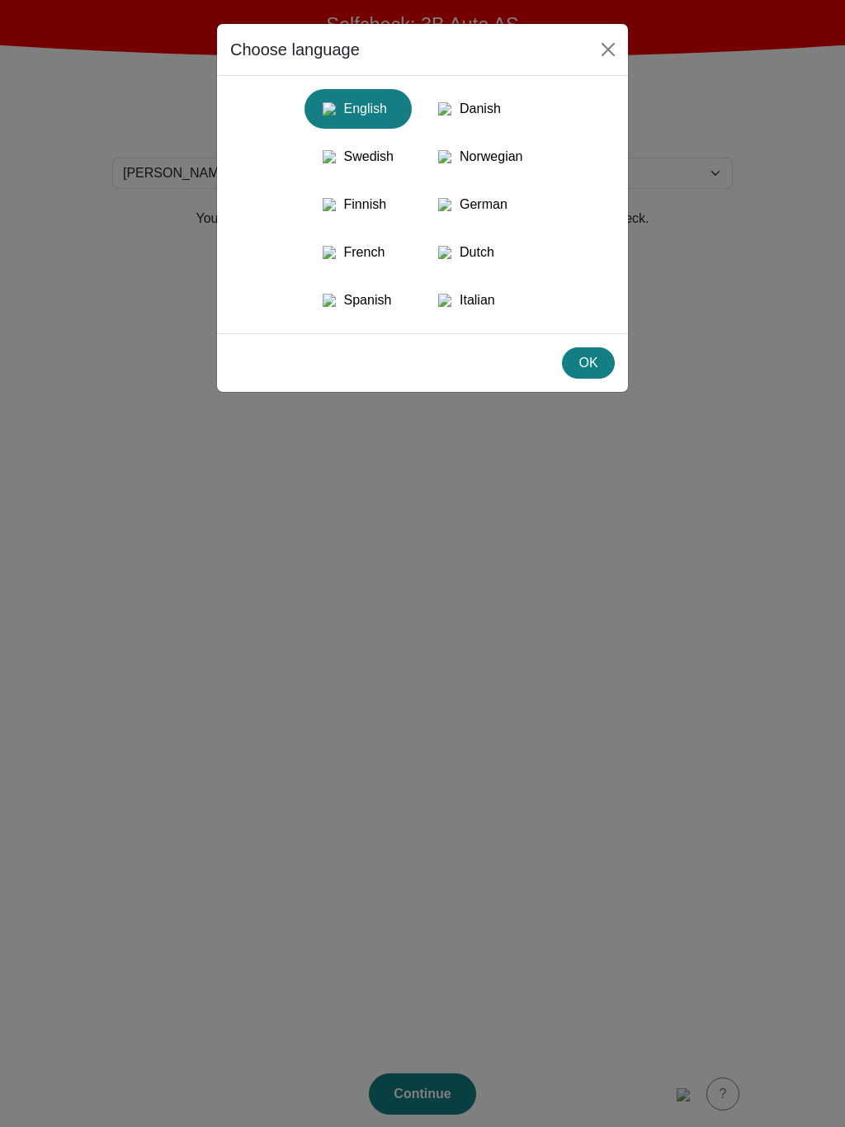
click at [467, 110] on div "Danish" at bounding box center [480, 109] width 101 height 30
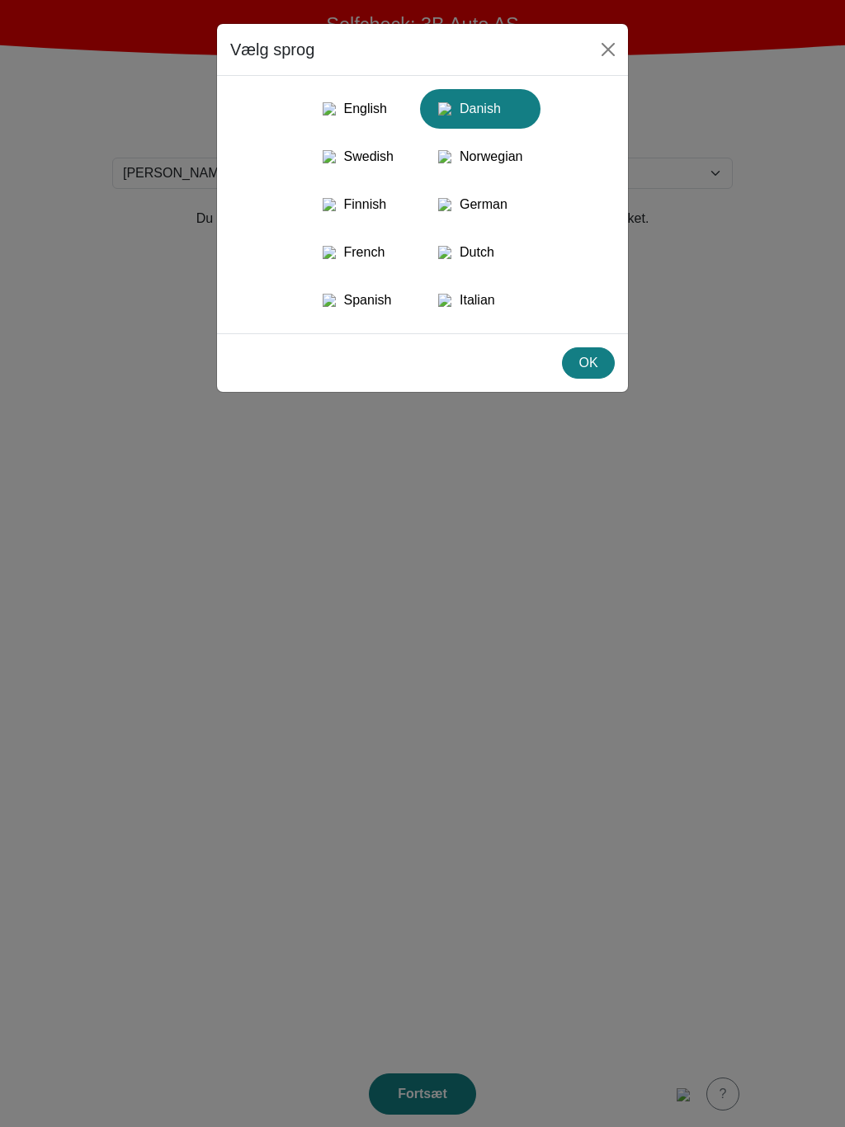
click at [594, 373] on div "OK" at bounding box center [588, 363] width 31 height 20
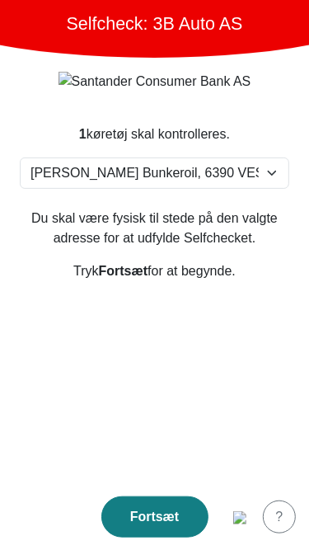
click at [236, 525] on img "button" at bounding box center [240, 518] width 13 height 13
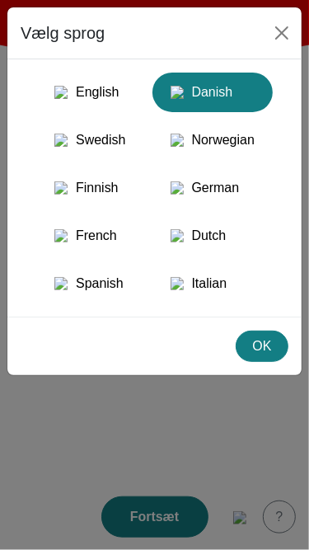
click at [86, 86] on div "English" at bounding box center [89, 93] width 87 height 30
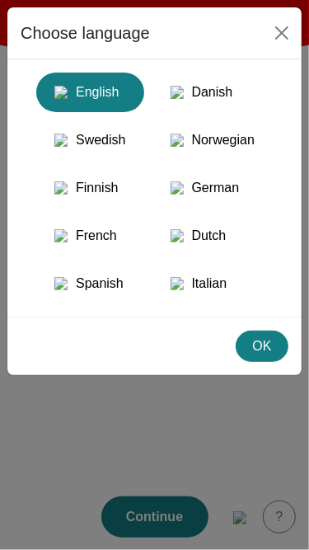
click at [104, 151] on div "Swedish" at bounding box center [89, 140] width 87 height 30
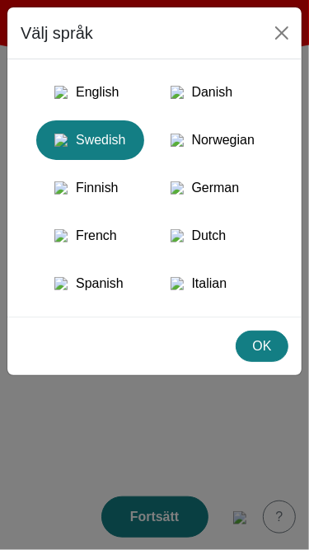
click at [106, 191] on div "Finnish" at bounding box center [89, 188] width 87 height 30
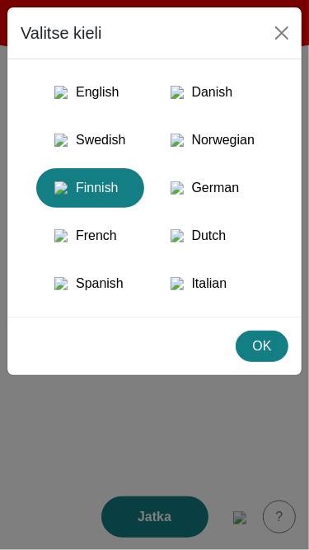
click at [106, 246] on div "French" at bounding box center [89, 236] width 87 height 30
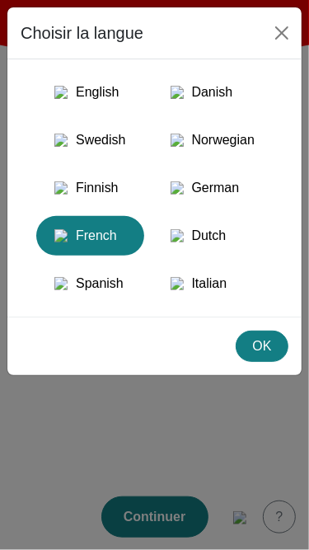
click at [106, 294] on div "Spanish" at bounding box center [89, 284] width 87 height 30
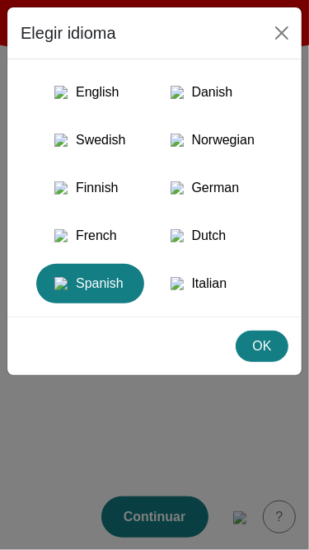
click at [213, 299] on div "Italian" at bounding box center [213, 284] width 101 height 30
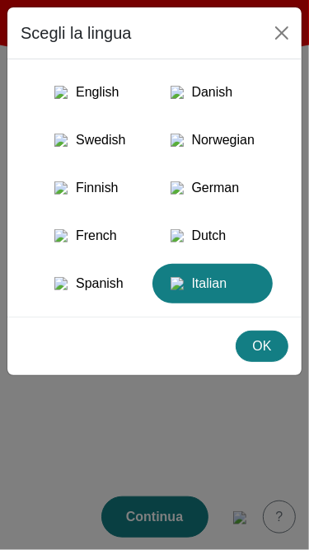
click at [210, 251] on div "Dutch" at bounding box center [213, 236] width 101 height 30
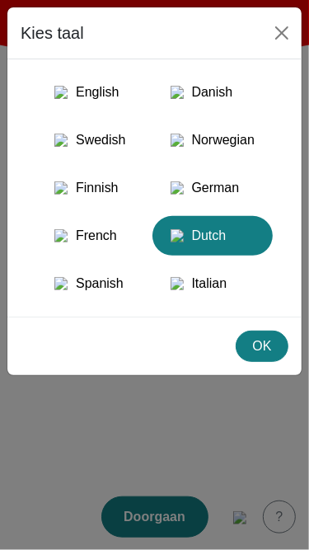
click at [222, 198] on div "German" at bounding box center [213, 188] width 101 height 30
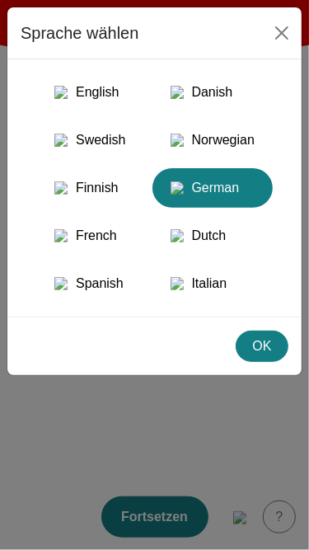
click at [247, 149] on div "Norwegian" at bounding box center [213, 140] width 101 height 30
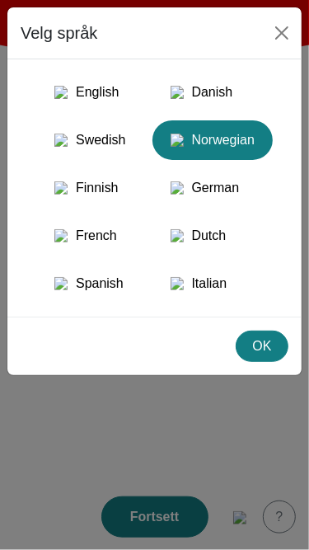
click at [227, 103] on div "Danish" at bounding box center [213, 93] width 101 height 30
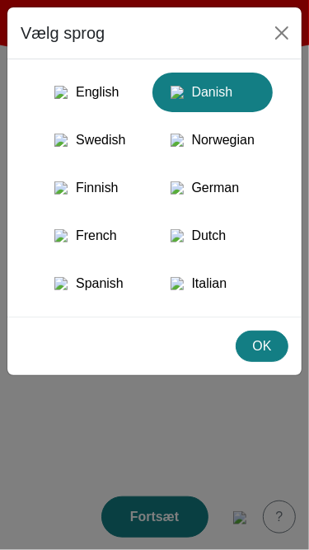
click at [54, 99] on img "button" at bounding box center [60, 92] width 13 height 13
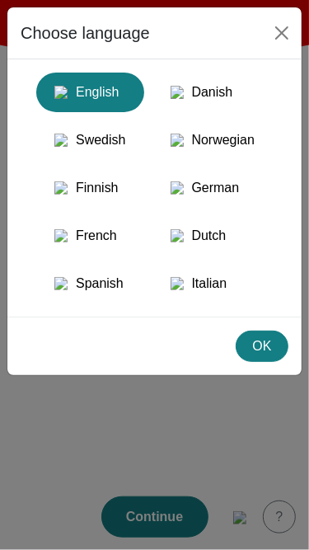
click at [198, 203] on div "German" at bounding box center [213, 188] width 101 height 30
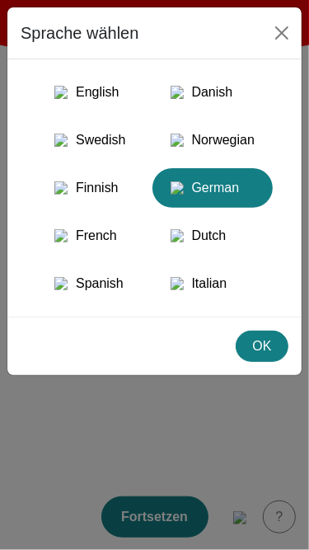
click at [71, 203] on div "Finnish" at bounding box center [89, 188] width 87 height 30
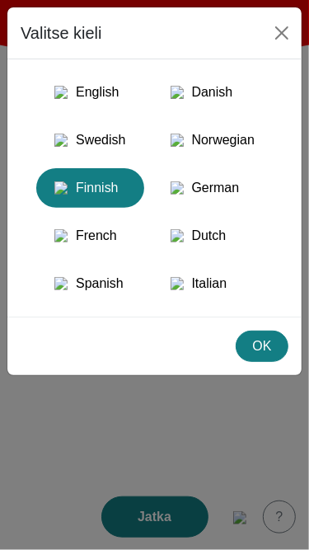
click at [68, 147] on img "button" at bounding box center [60, 140] width 13 height 13
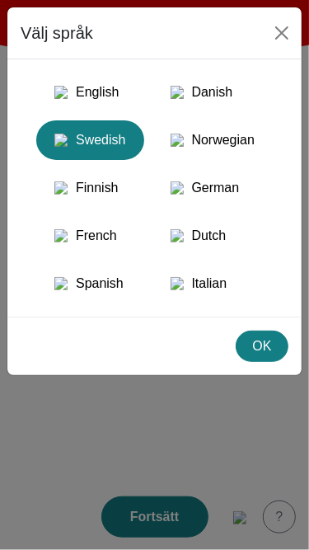
click at [73, 107] on div "English" at bounding box center [89, 93] width 87 height 30
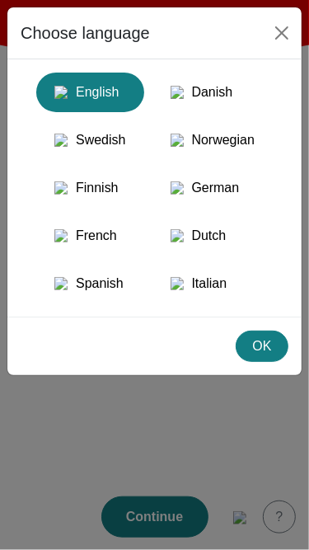
click at [260, 356] on div "OK" at bounding box center [262, 347] width 31 height 20
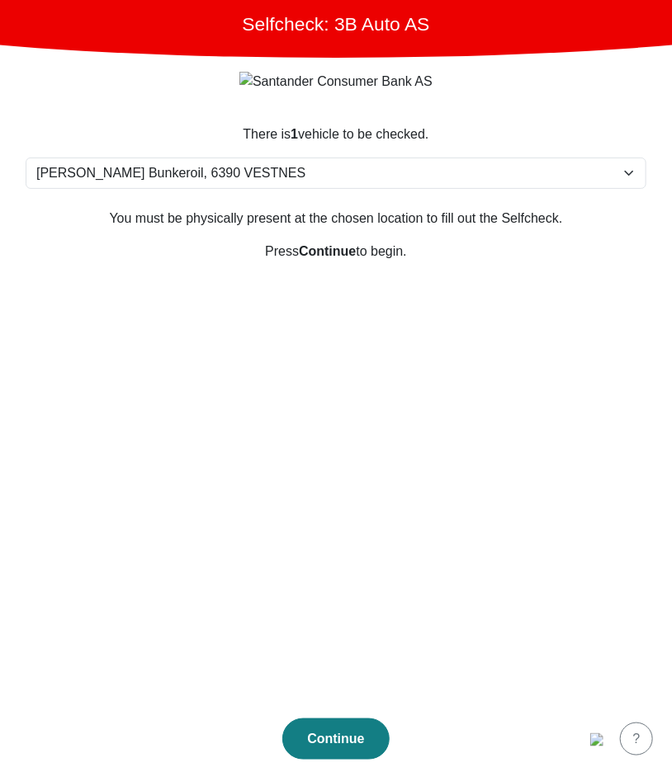
click at [389, 624] on section "There is 1 vehicle to be checked. Please select your location Furlandsvegen 24(…" at bounding box center [336, 406] width 660 height 602
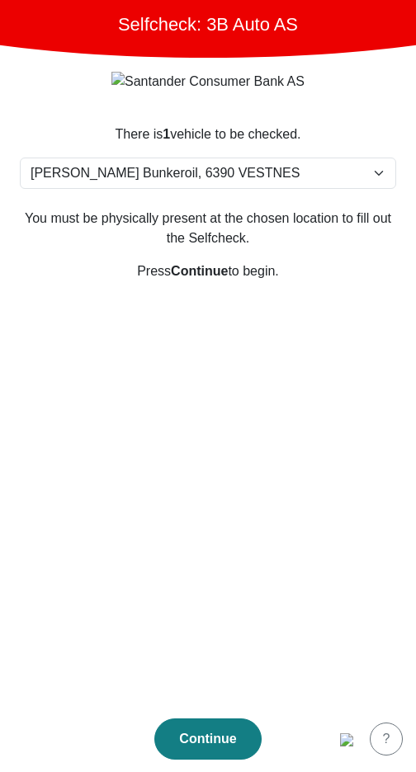
click at [341, 737] on img "button" at bounding box center [346, 740] width 13 height 13
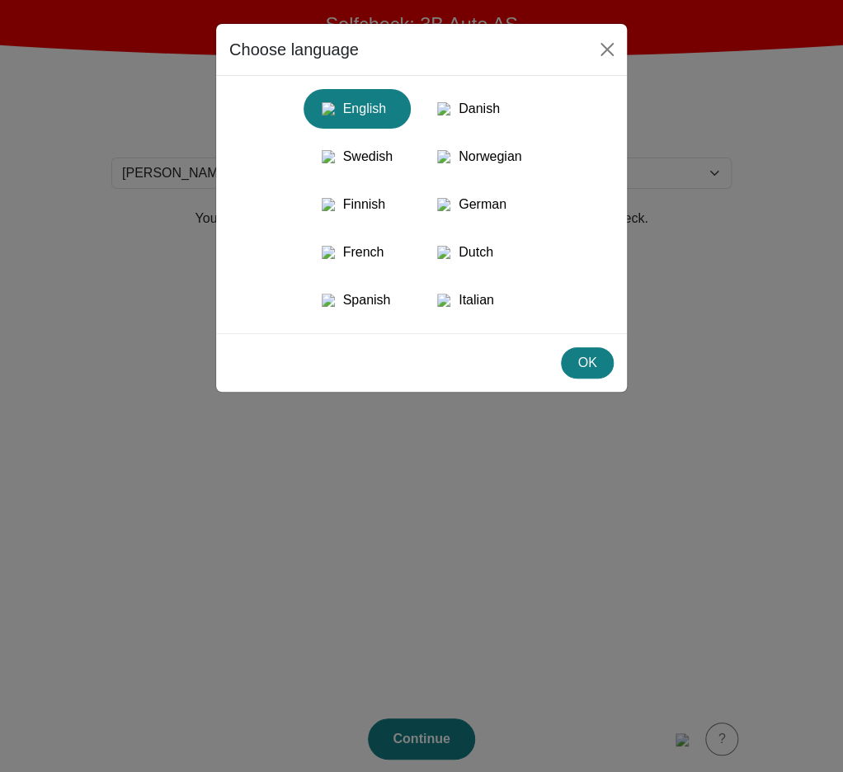
click at [497, 40] on div "Choose language" at bounding box center [421, 50] width 411 height 52
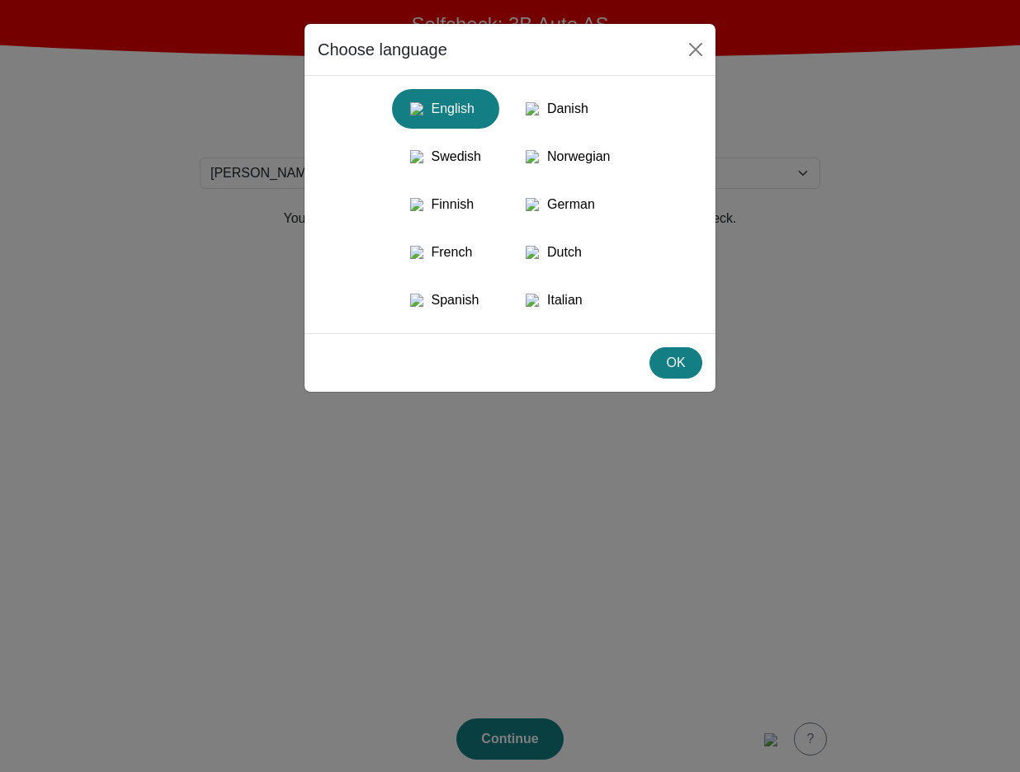
click at [593, 68] on div "Choose language" at bounding box center [509, 50] width 411 height 52
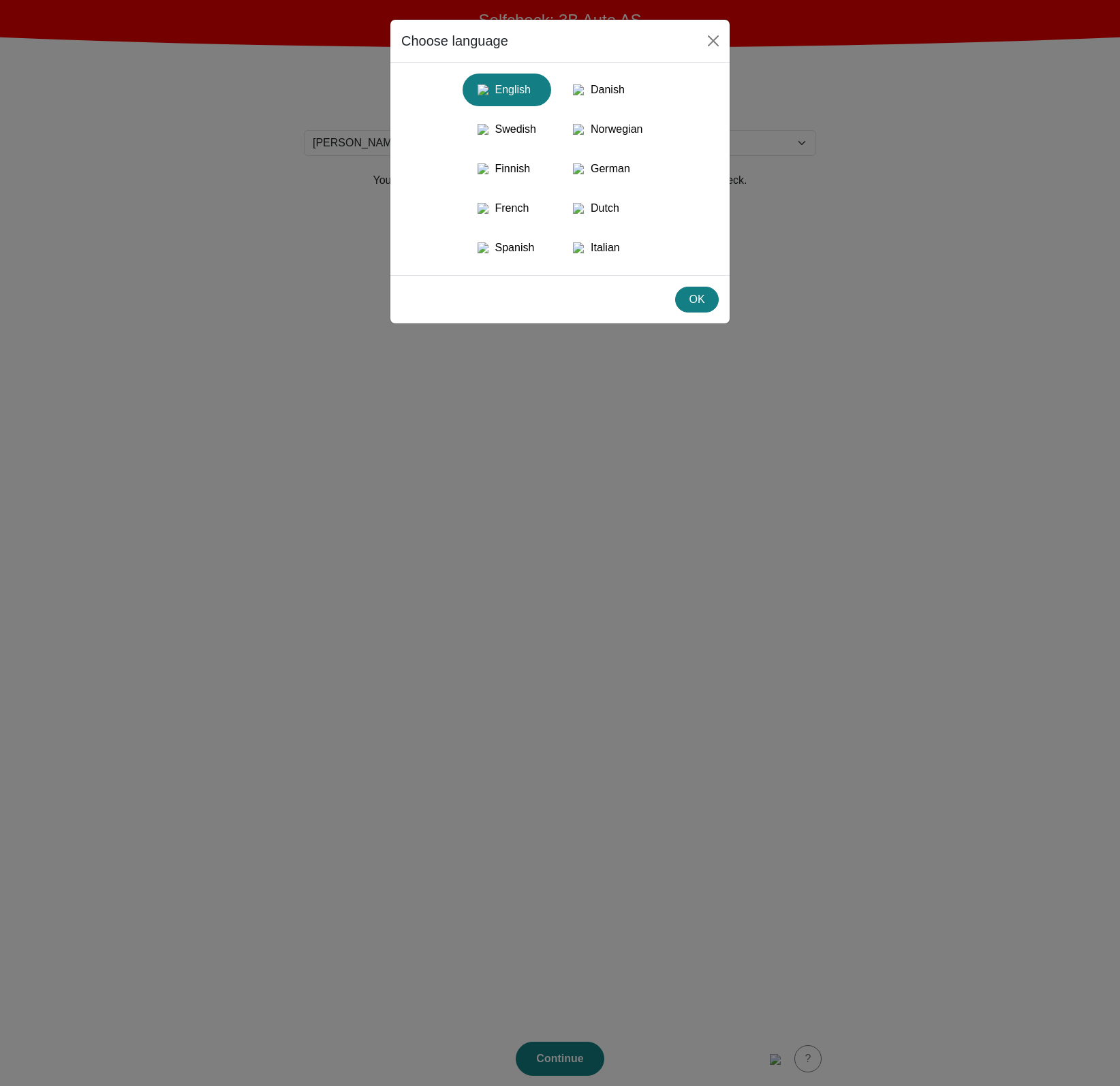
click at [633, 323] on div "OK" at bounding box center [560, 299] width 339 height 49
click at [581, 37] on div "Choose language" at bounding box center [560, 41] width 339 height 43
click at [464, 319] on div "OK" at bounding box center [560, 299] width 339 height 49
click at [612, 97] on div "Danish" at bounding box center [607, 90] width 83 height 25
click at [711, 29] on div "Vælg sprog" at bounding box center [560, 41] width 339 height 43
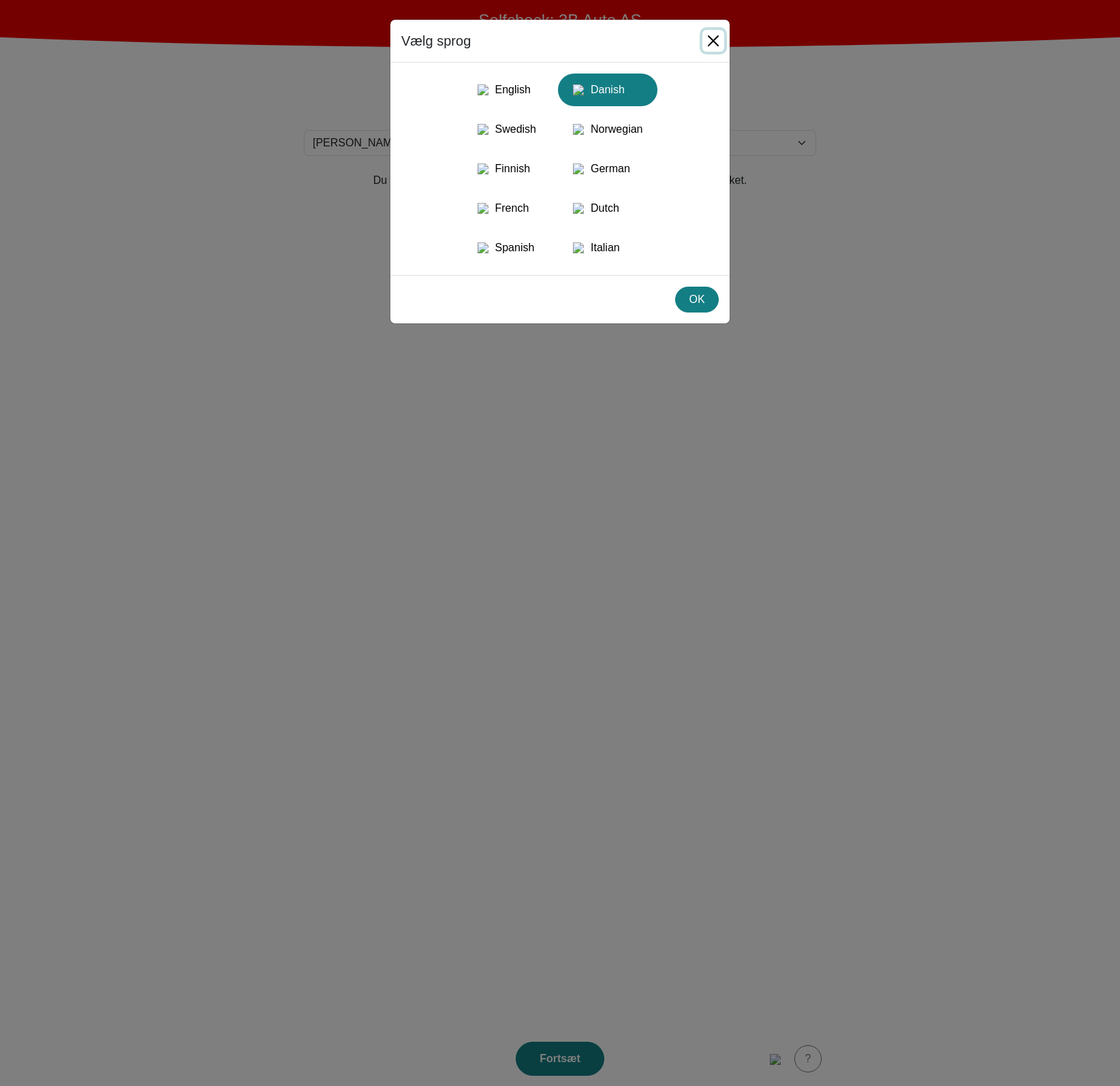
click at [707, 37] on button "Close" at bounding box center [713, 40] width 21 height 21
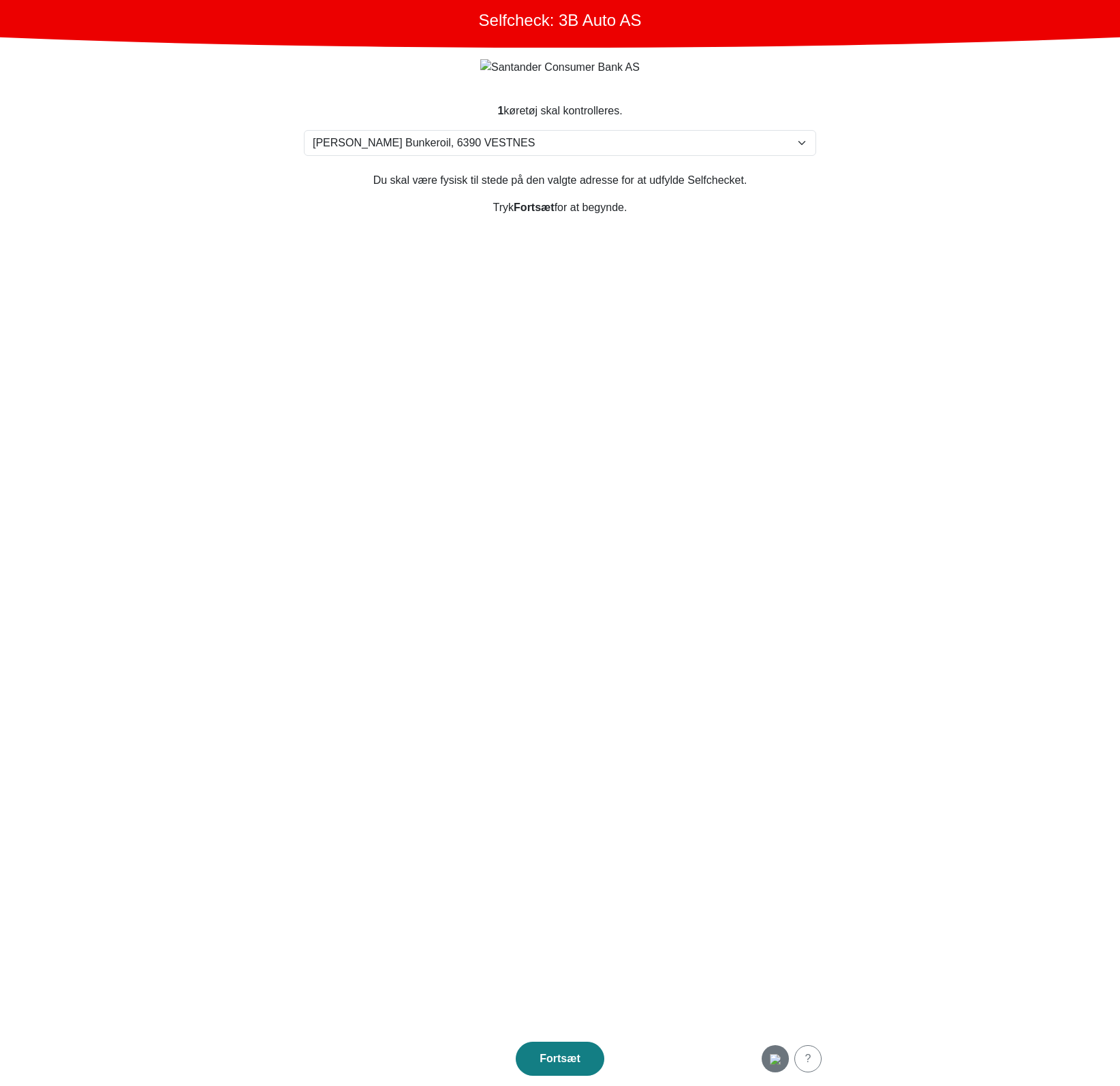
click at [781, 1065] on img "button" at bounding box center [774, 1059] width 11 height 11
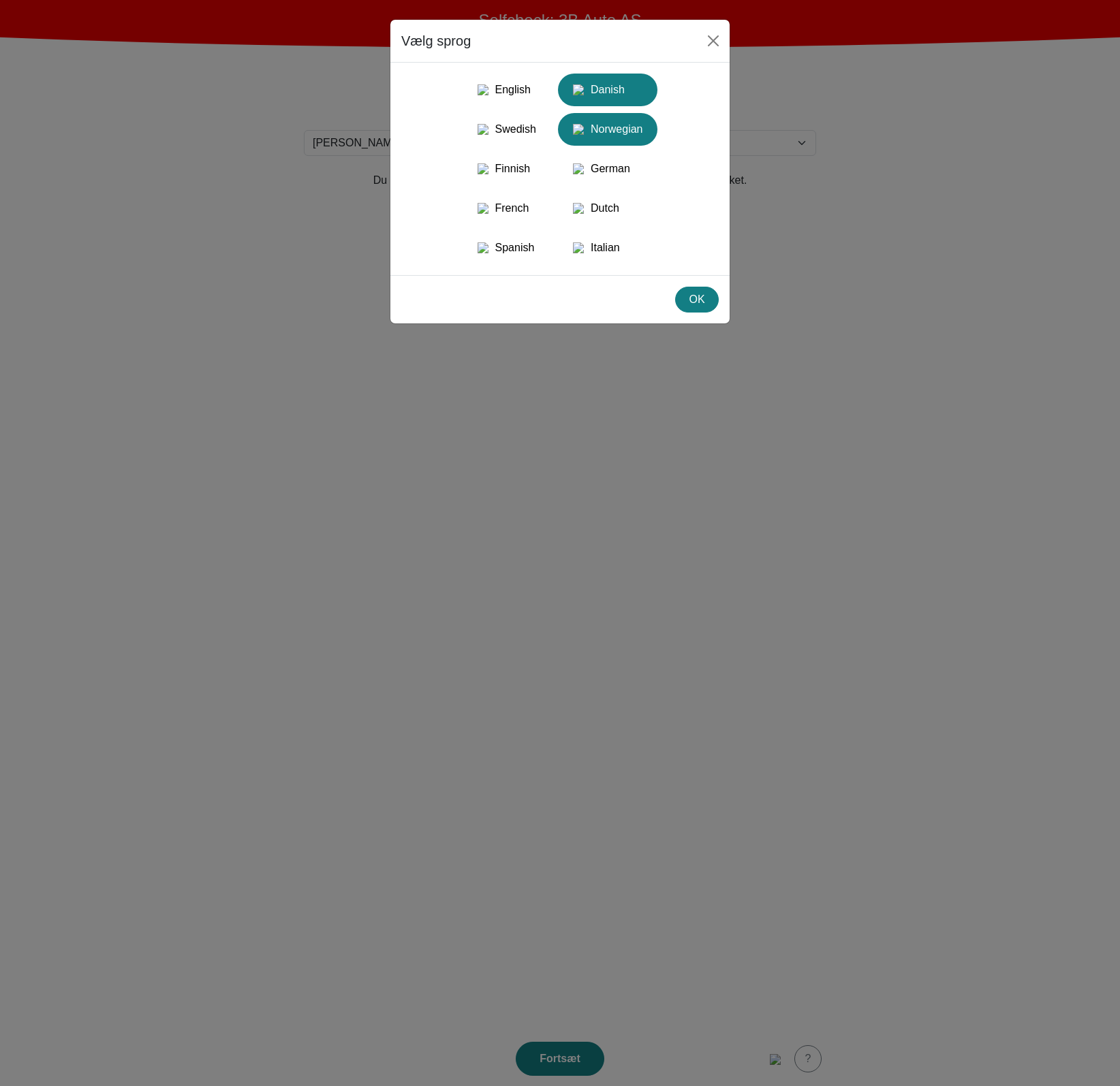
click at [617, 140] on div "Norwegian" at bounding box center [607, 130] width 83 height 25
click at [603, 220] on div "Dutch" at bounding box center [607, 209] width 83 height 25
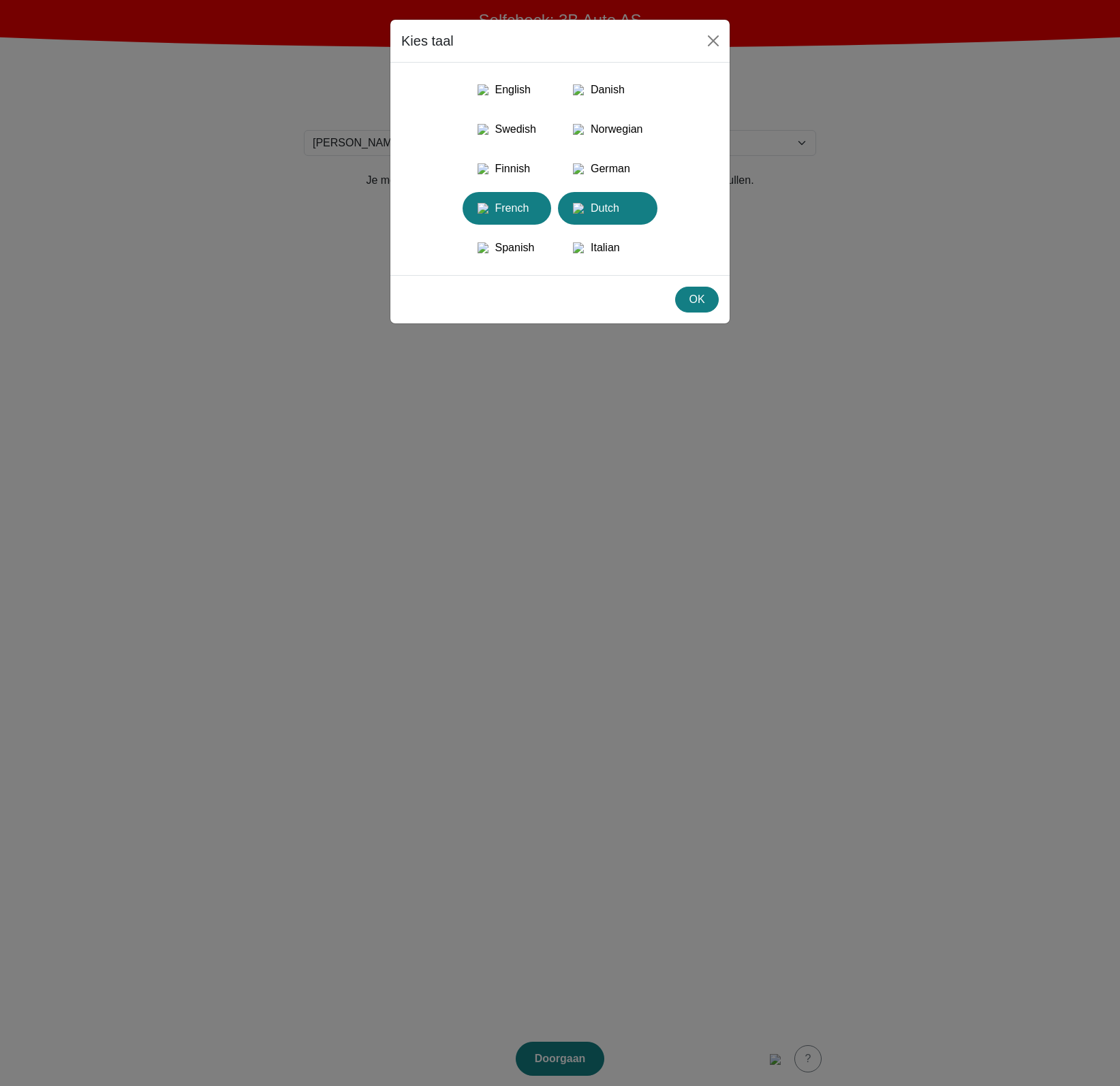
click at [510, 220] on div "French" at bounding box center [506, 209] width 72 height 25
click at [638, 97] on div "Danish" at bounding box center [607, 90] width 83 height 25
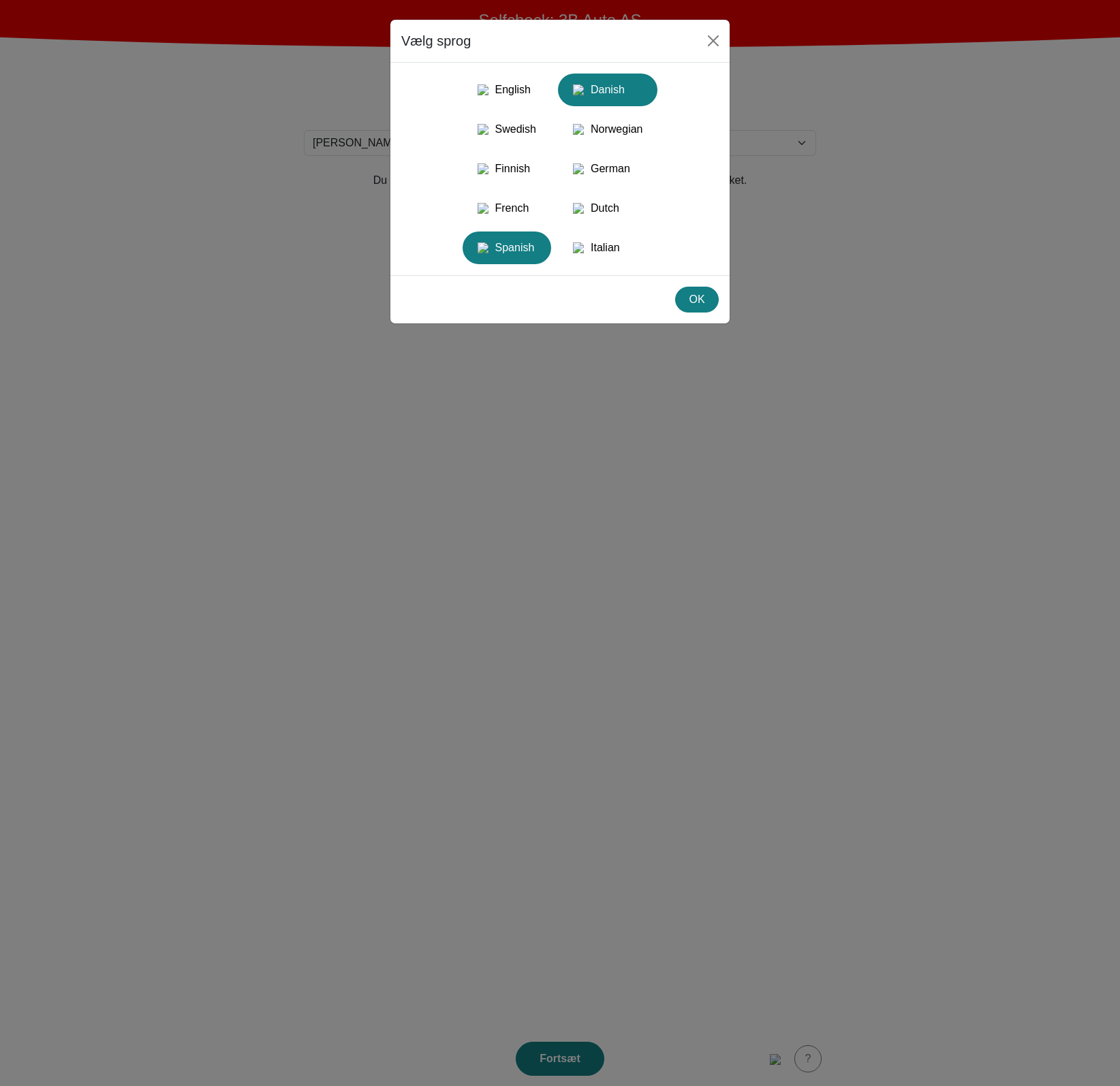
click at [523, 260] on div "Spanish" at bounding box center [506, 248] width 72 height 25
click at [501, 80] on div "English" at bounding box center [506, 90] width 72 height 25
click at [692, 308] on div "OK" at bounding box center [696, 300] width 26 height 17
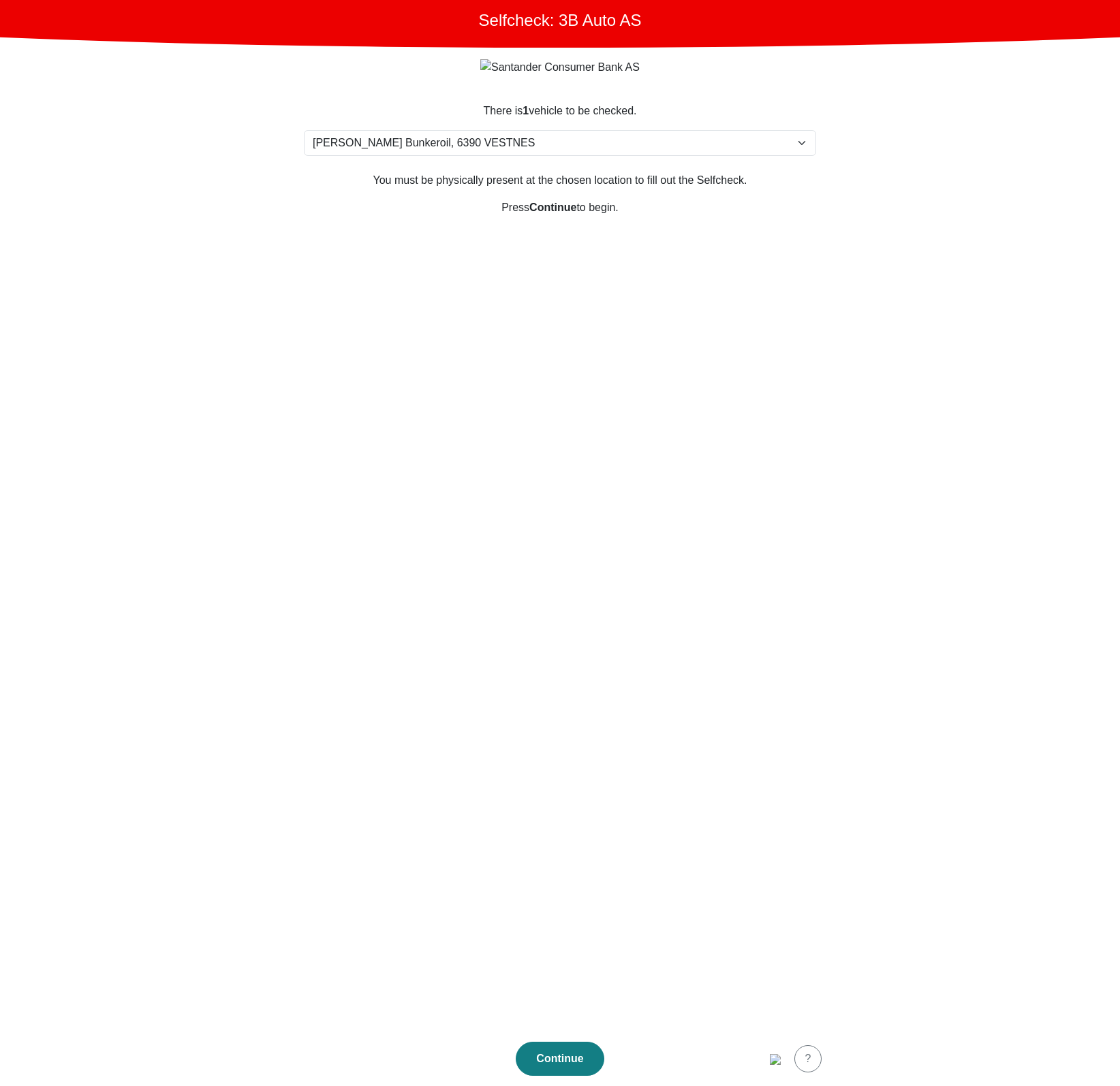
drag, startPoint x: 631, startPoint y: 458, endPoint x: 622, endPoint y: 481, distance: 24.7
click at [631, 458] on section "There is 1 vehicle to be checked. Please select your location Furlandsvegen 24(…" at bounding box center [560, 559] width 545 height 945
